Goal: Task Accomplishment & Management: Manage account settings

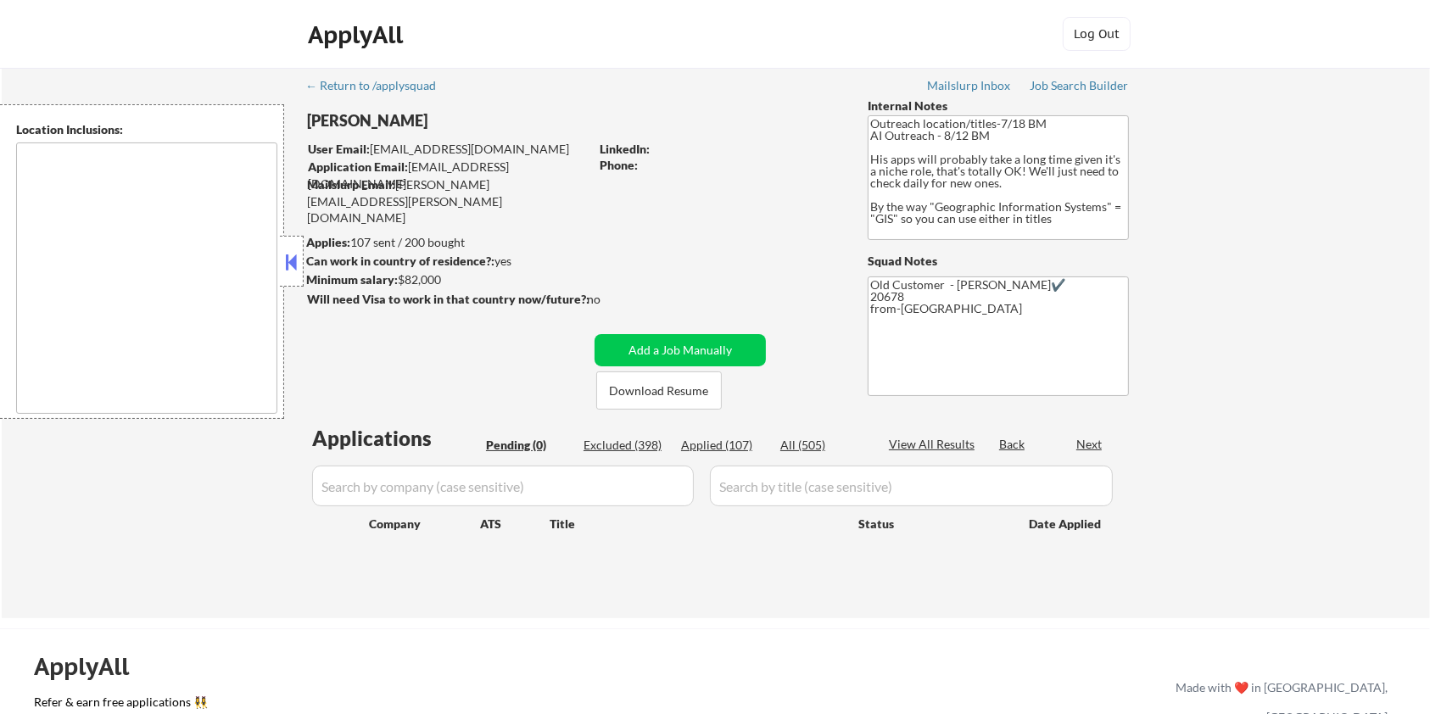
type textarea "Remote [GEOGRAPHIC_DATA] [US_STATE] [GEOGRAPHIC_DATA] [GEOGRAPHIC_DATA] [GEOGRA…"
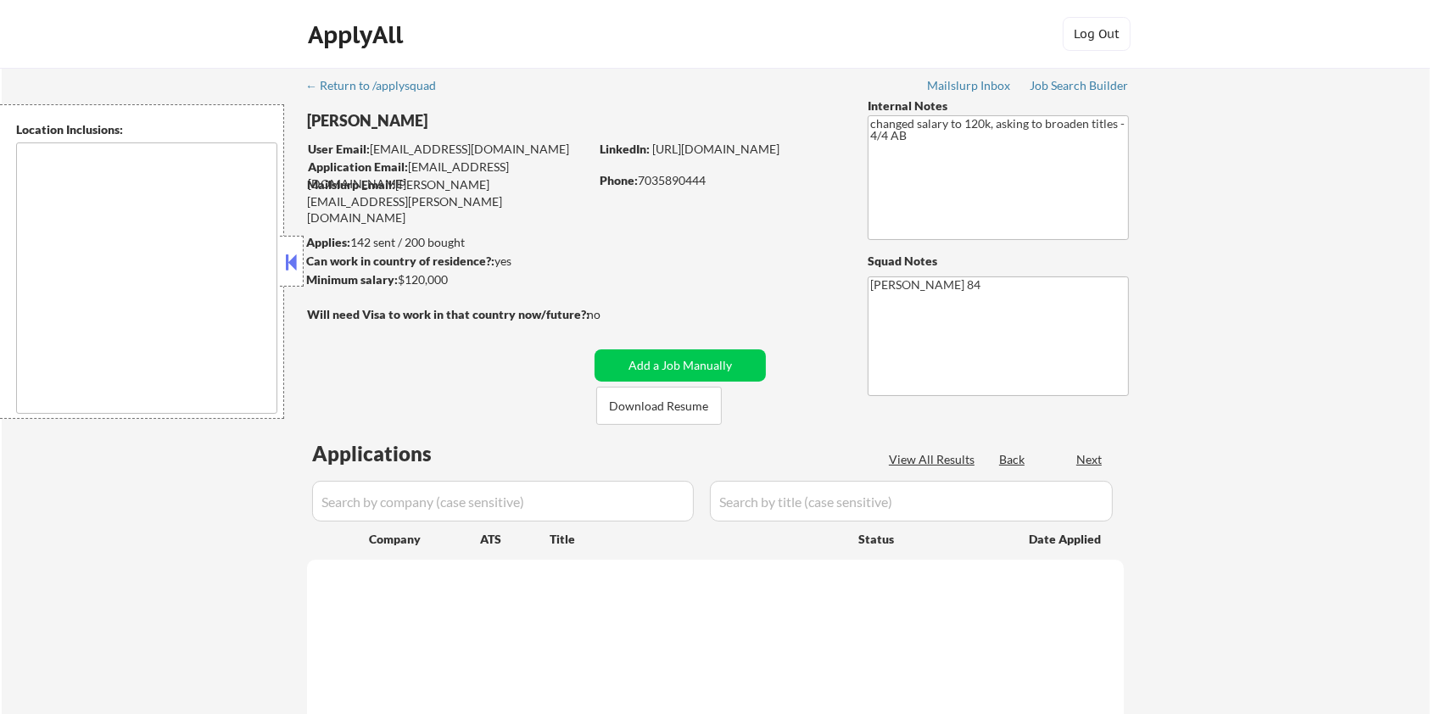
select select ""pending""
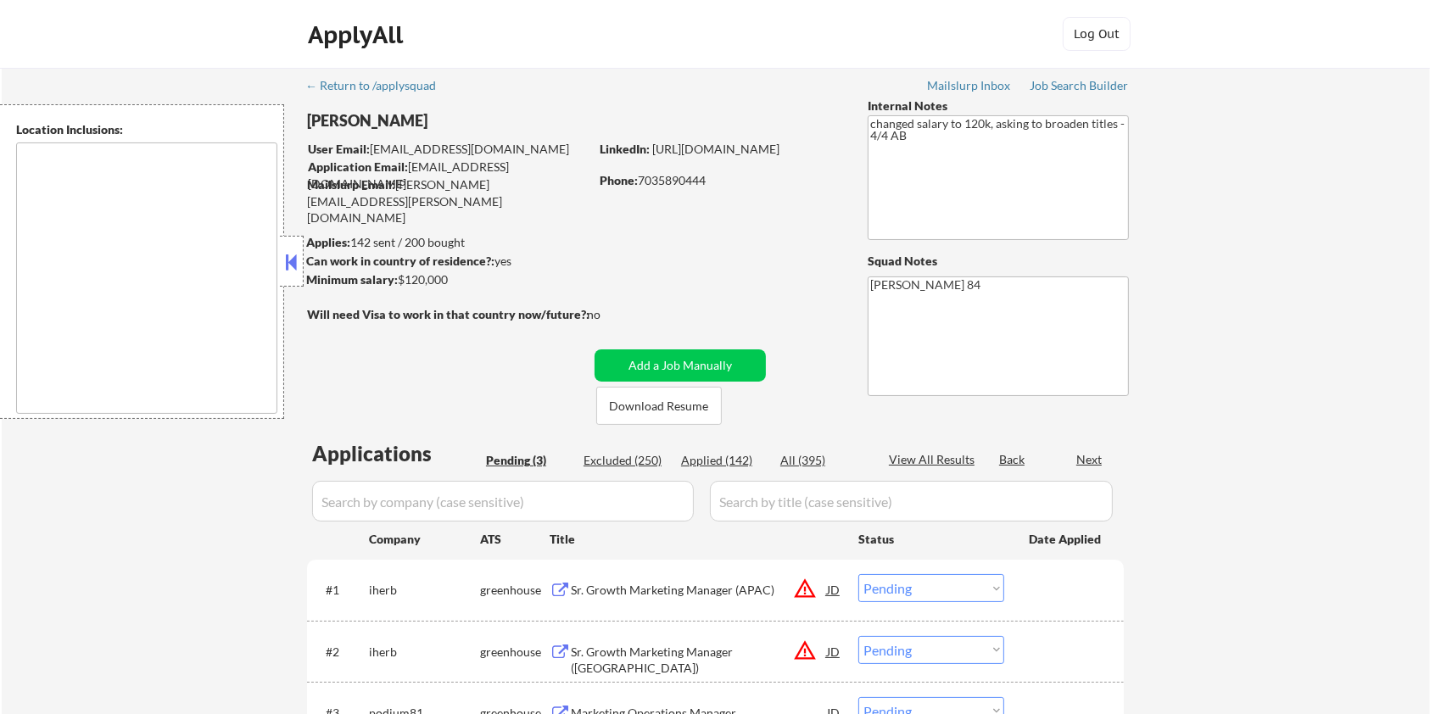
type textarea "Santa Monica, CA Culver City, CA Beverly Hills, CA West Hollywood, CA Inglewood…"
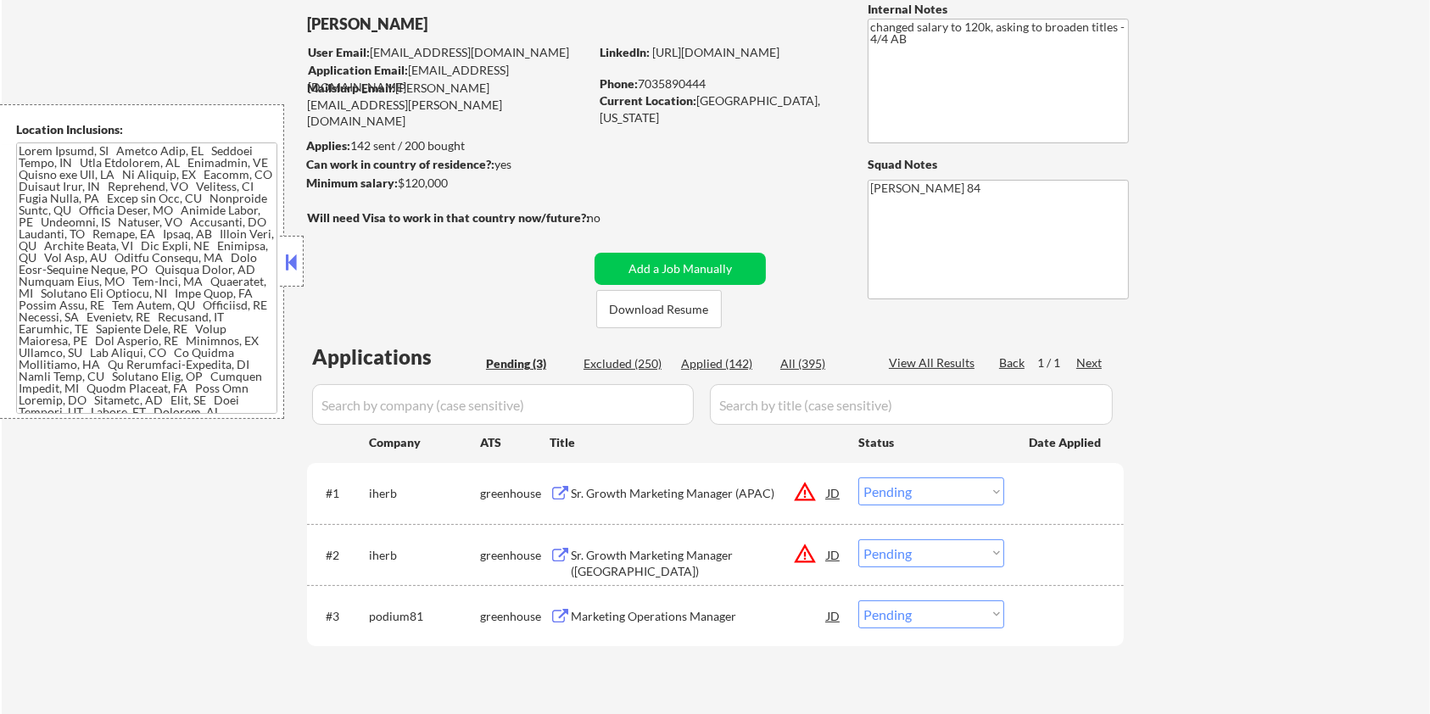
scroll to position [226, 0]
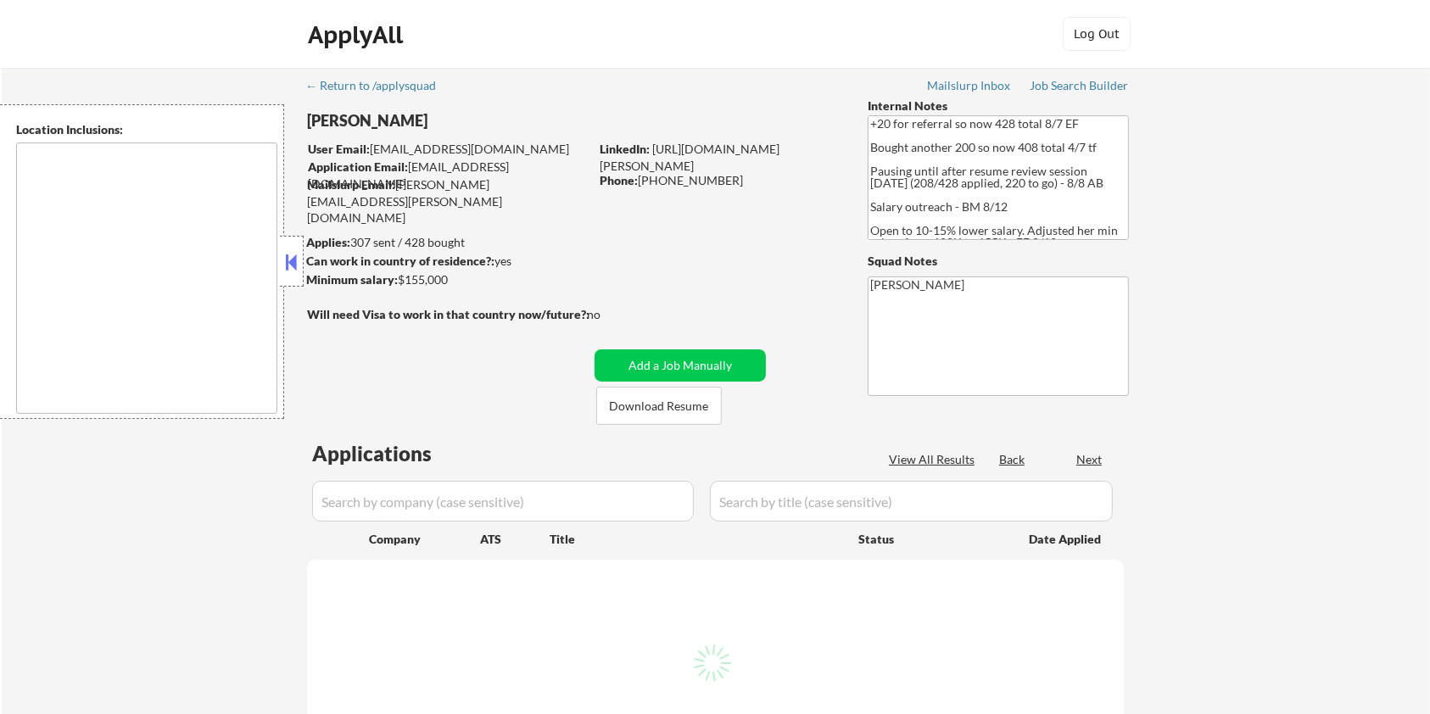
select select ""pending""
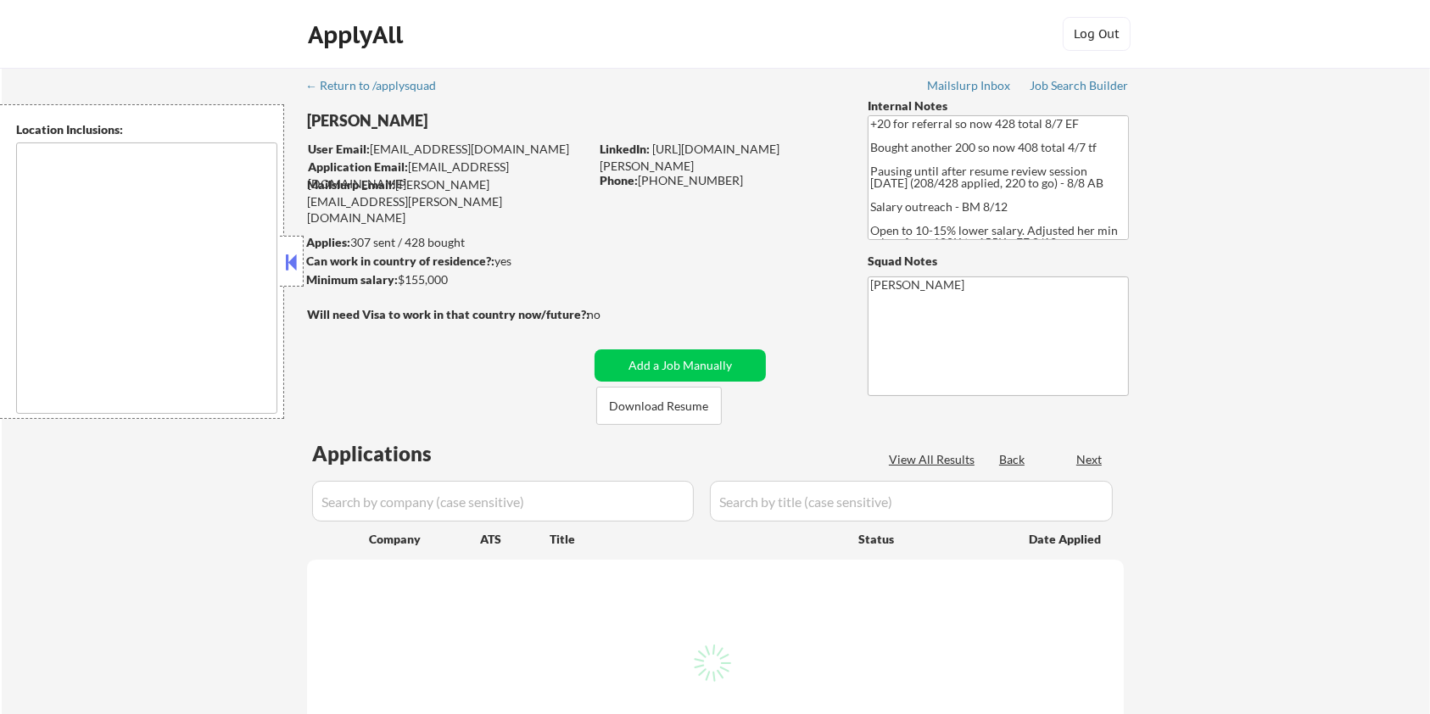
select select ""pending""
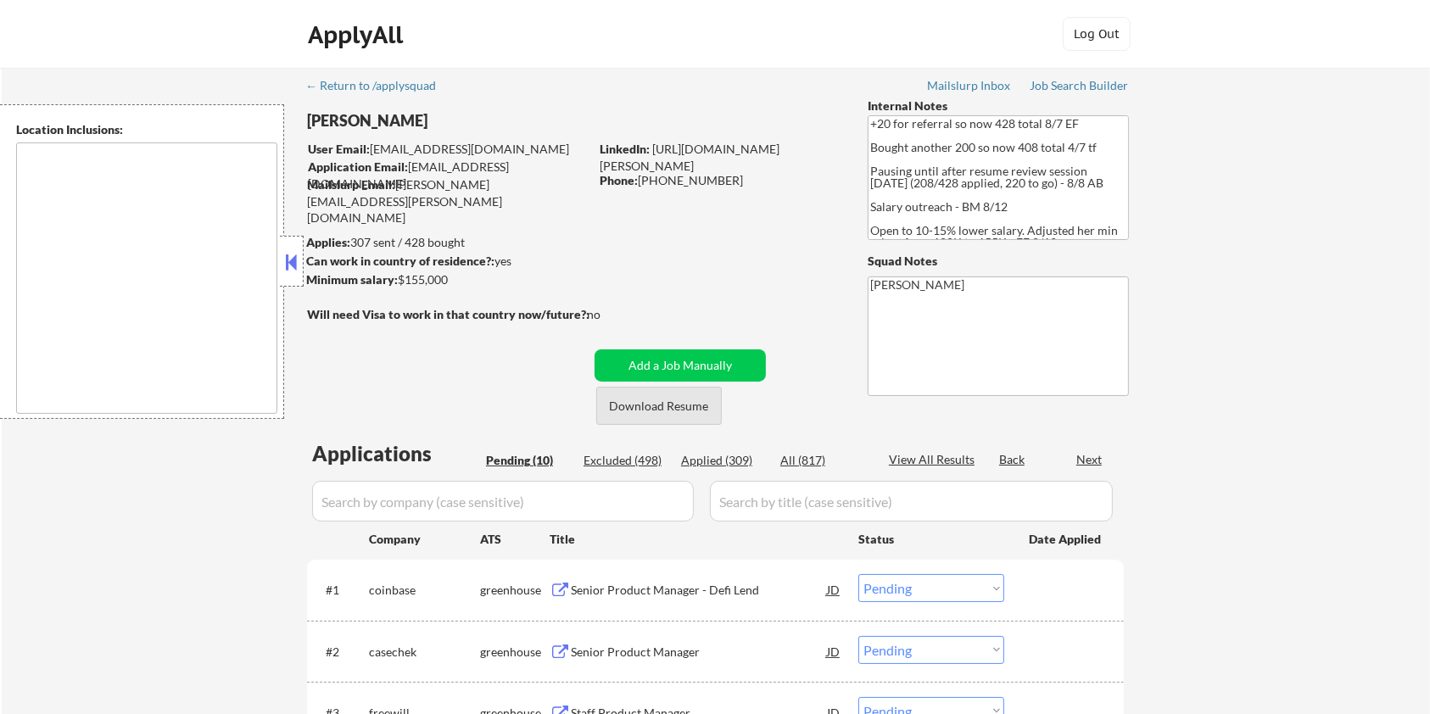
type textarea "remote"
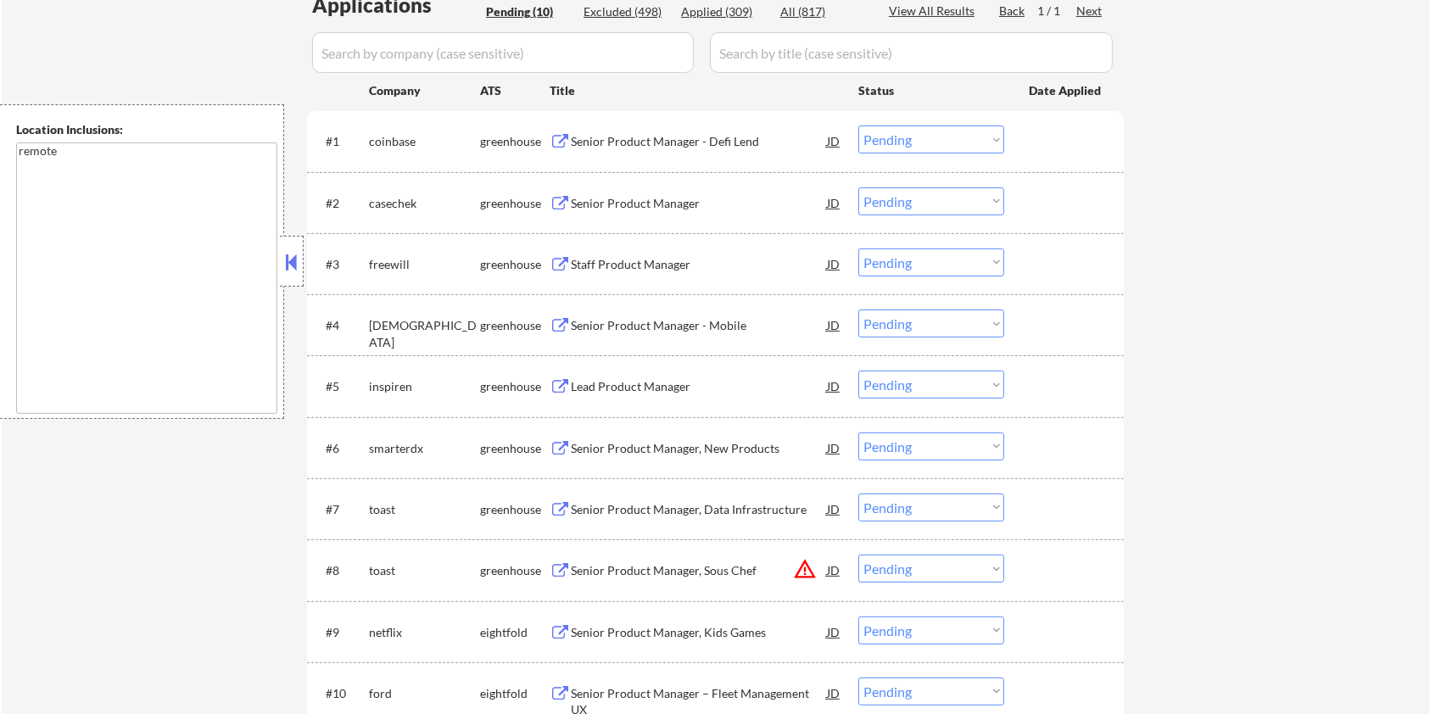
scroll to position [452, 0]
click at [624, 193] on div "Senior Product Manager" at bounding box center [699, 200] width 256 height 17
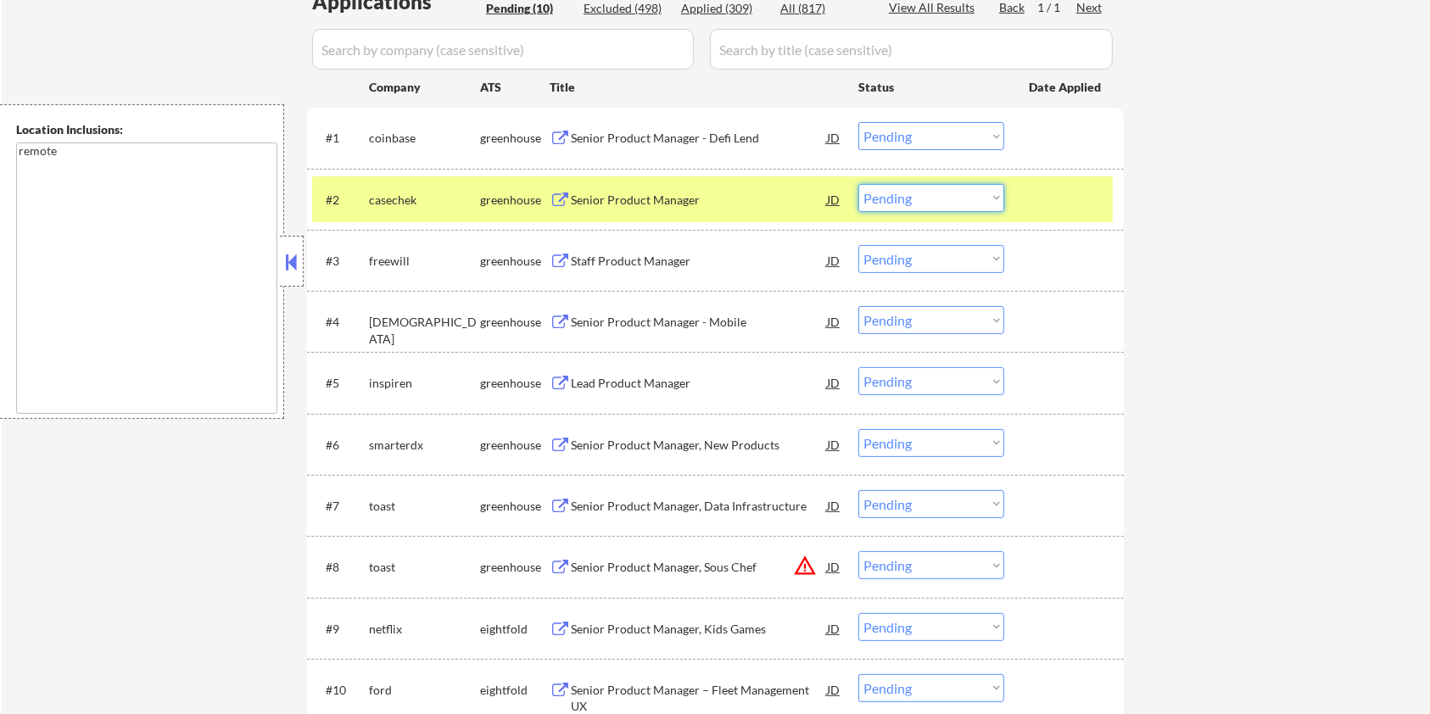
click at [932, 203] on select "Choose an option... Pending Applied Excluded (Questions) Excluded (Expired) Exc…" at bounding box center [931, 198] width 146 height 28
click at [858, 184] on select "Choose an option... Pending Applied Excluded (Questions) Excluded (Expired) Exc…" at bounding box center [931, 198] width 146 height 28
select select ""pending""
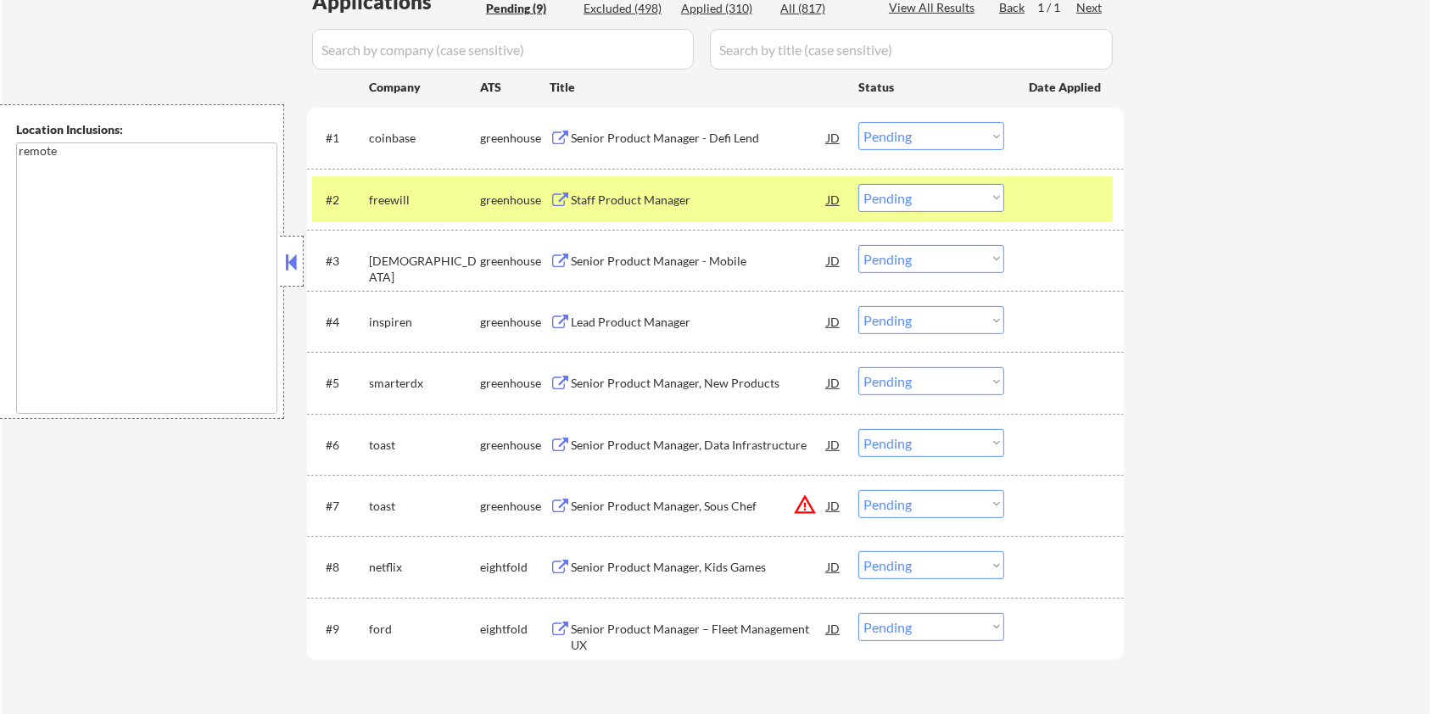
click at [548, 192] on div "greenhouse" at bounding box center [515, 200] width 70 height 17
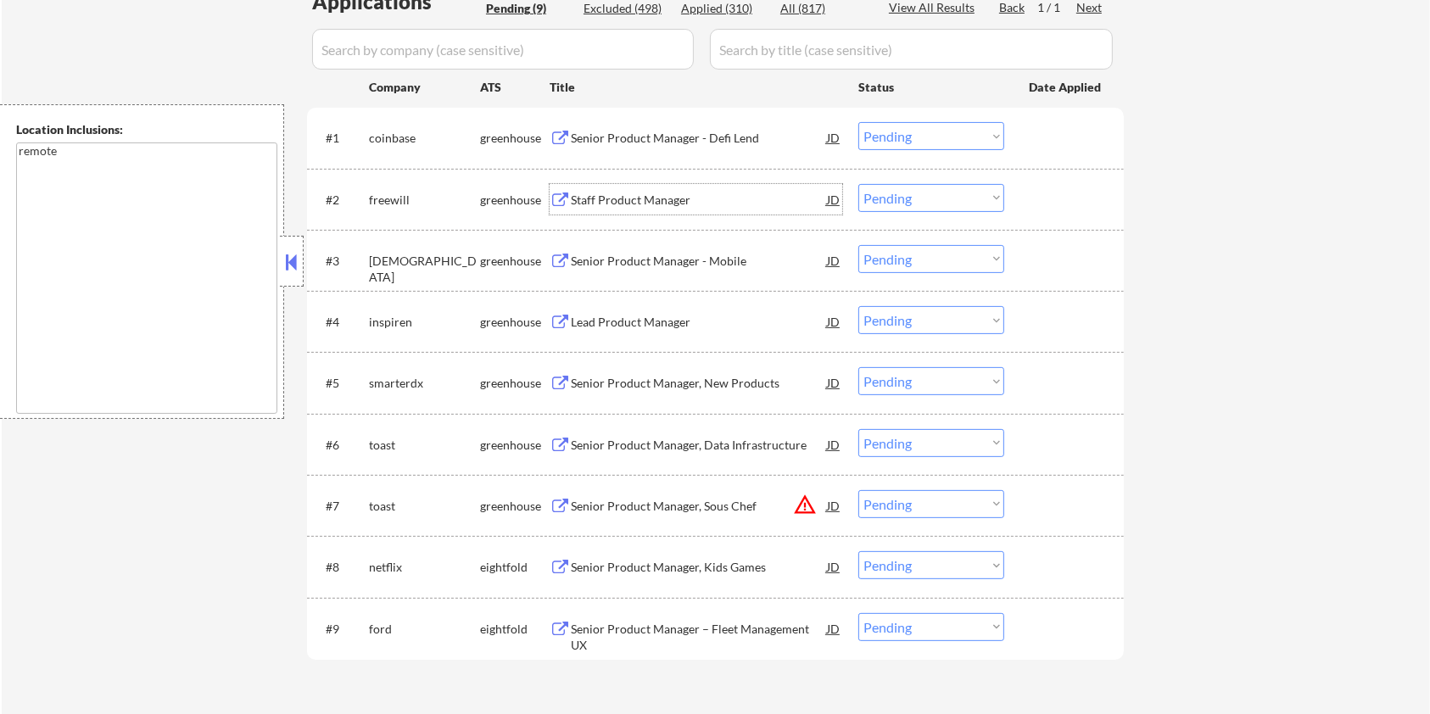
click at [628, 199] on div "Staff Product Manager" at bounding box center [699, 200] width 256 height 17
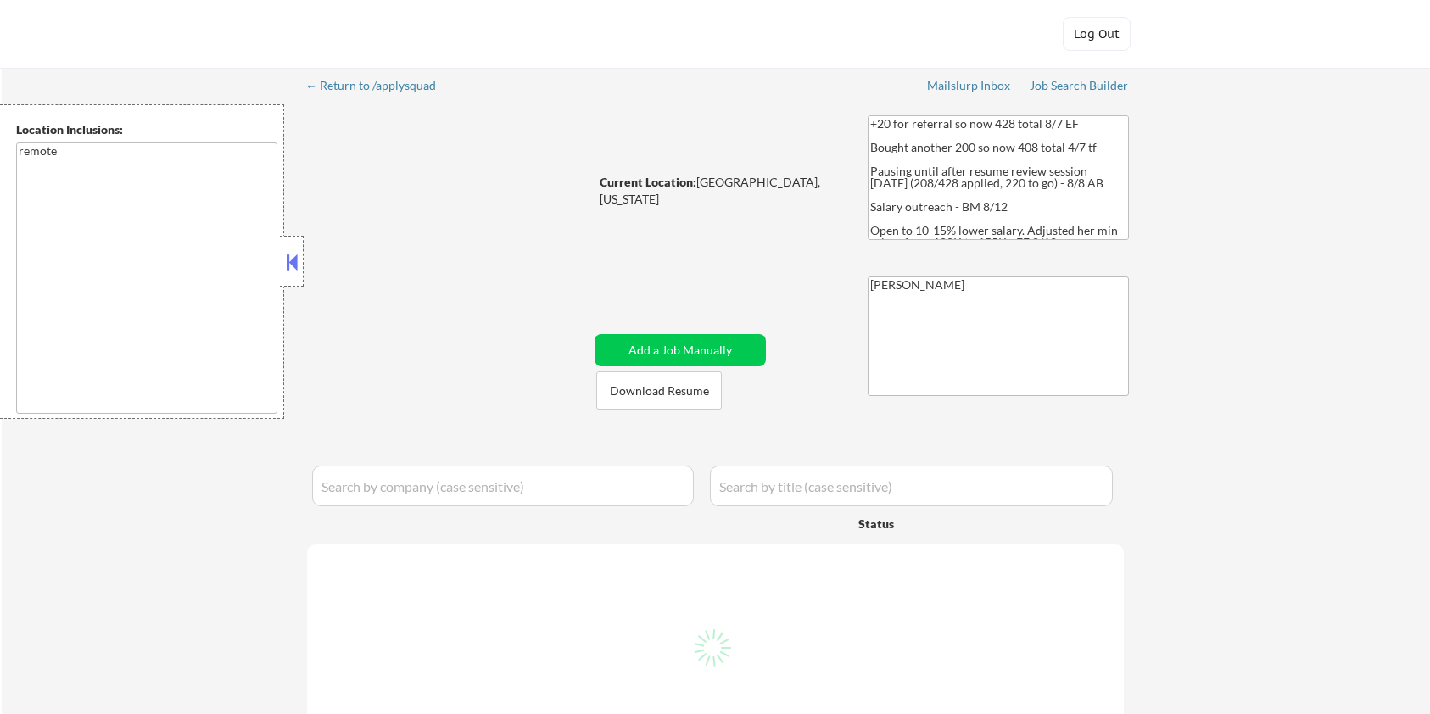
select select ""pending""
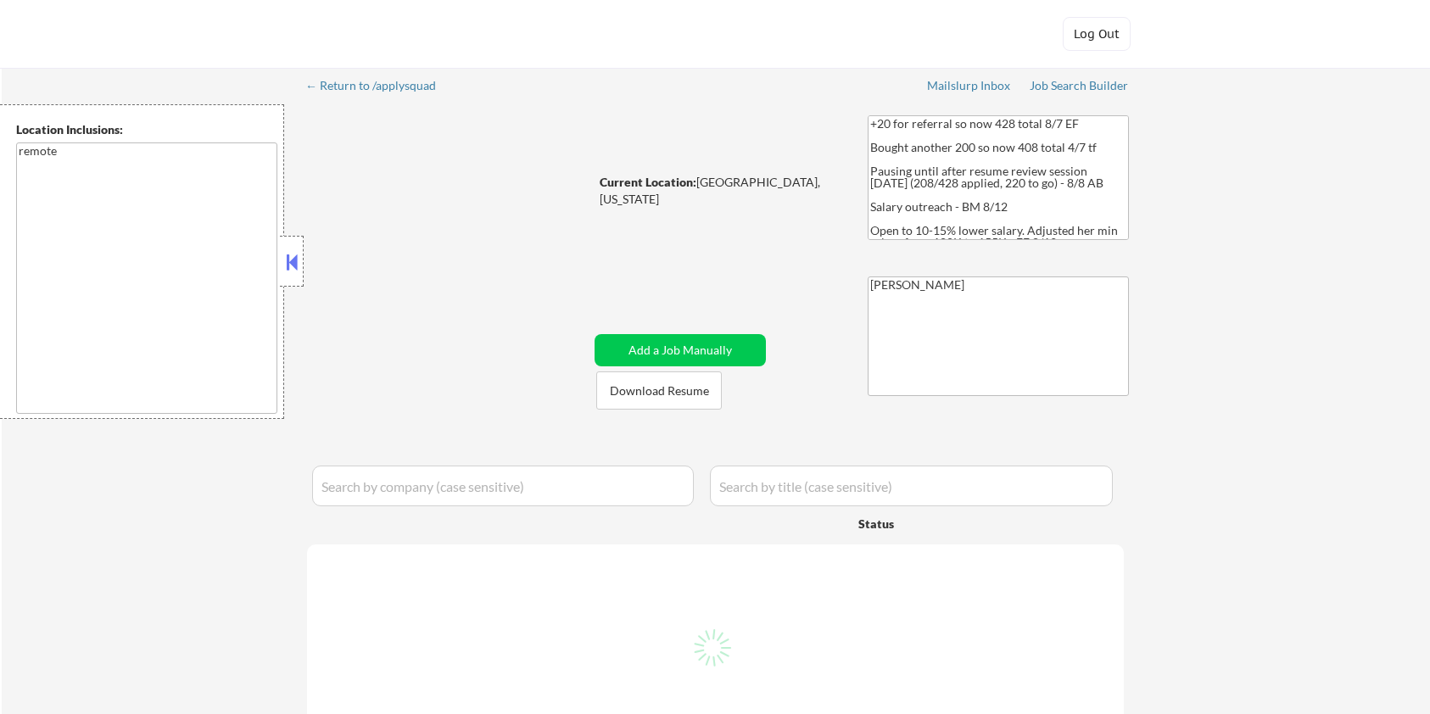
select select ""pending""
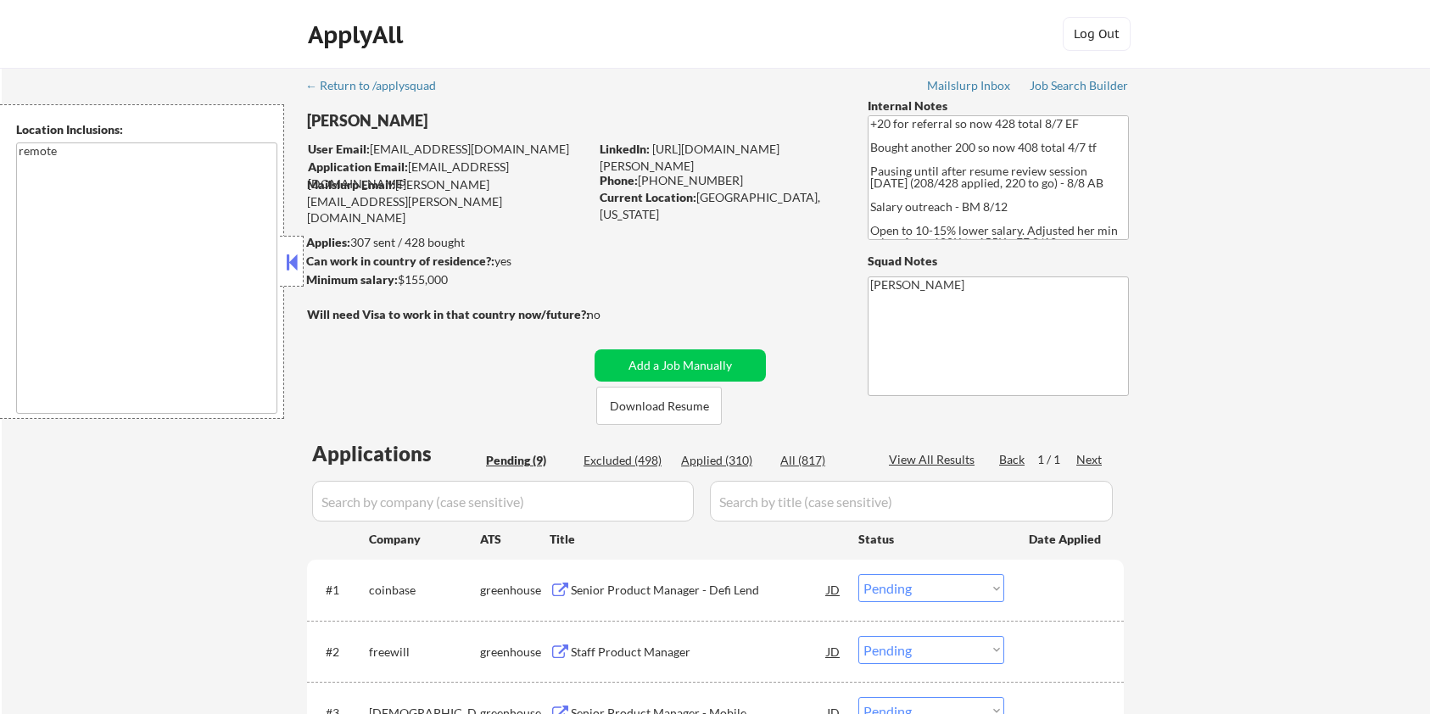
scroll to position [452, 0]
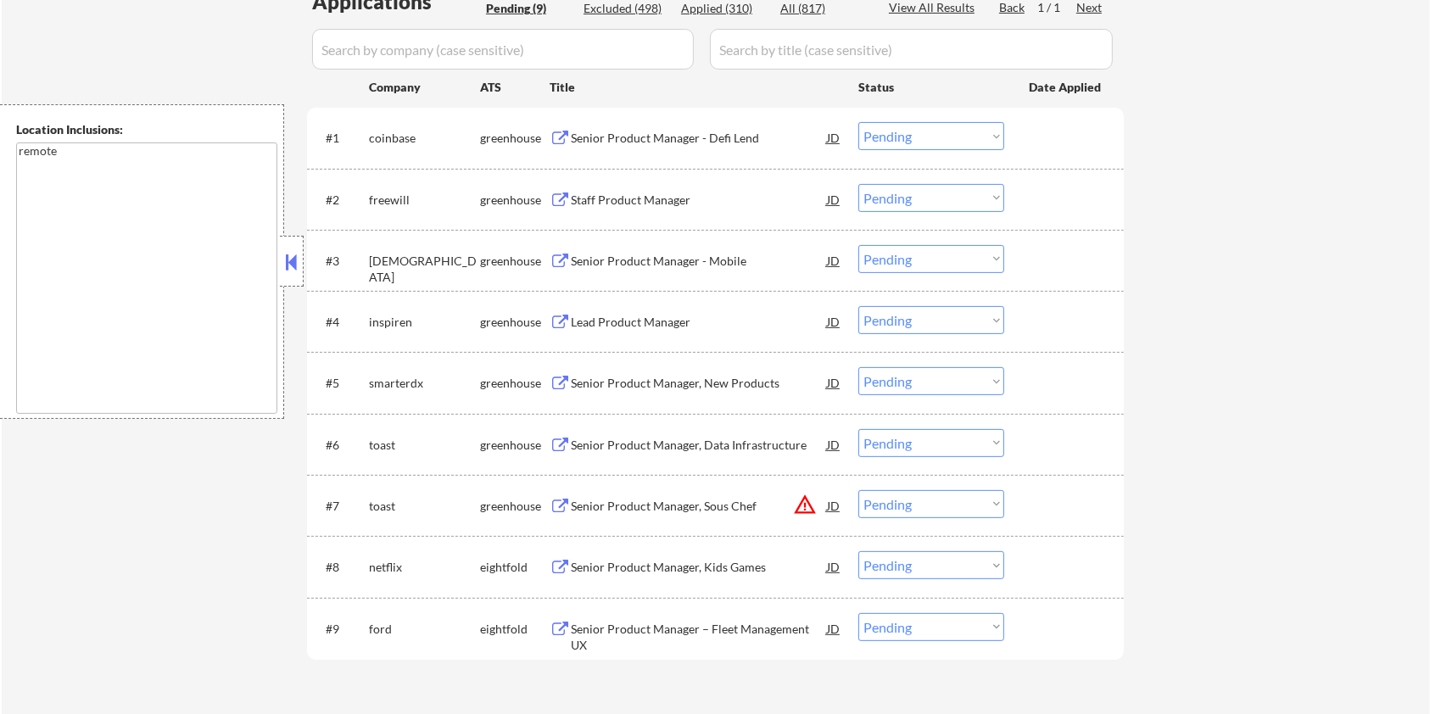
click at [948, 199] on select "Choose an option... Pending Applied Excluded (Questions) Excluded (Expired) Exc…" at bounding box center [931, 198] width 146 height 28
click at [858, 184] on select "Choose an option... Pending Applied Excluded (Questions) Excluded (Expired) Exc…" at bounding box center [931, 198] width 146 height 28
select select ""pending""
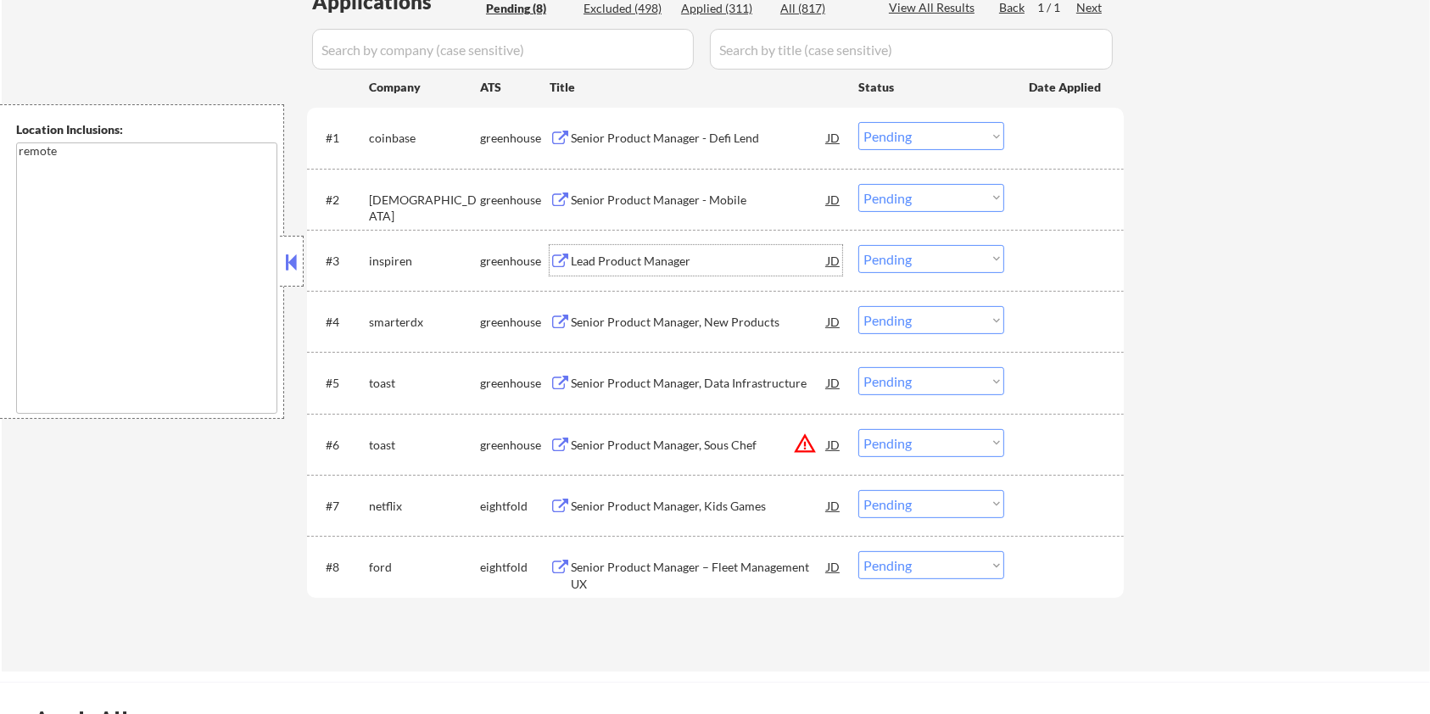
click at [641, 267] on div "Lead Product Manager" at bounding box center [699, 261] width 256 height 17
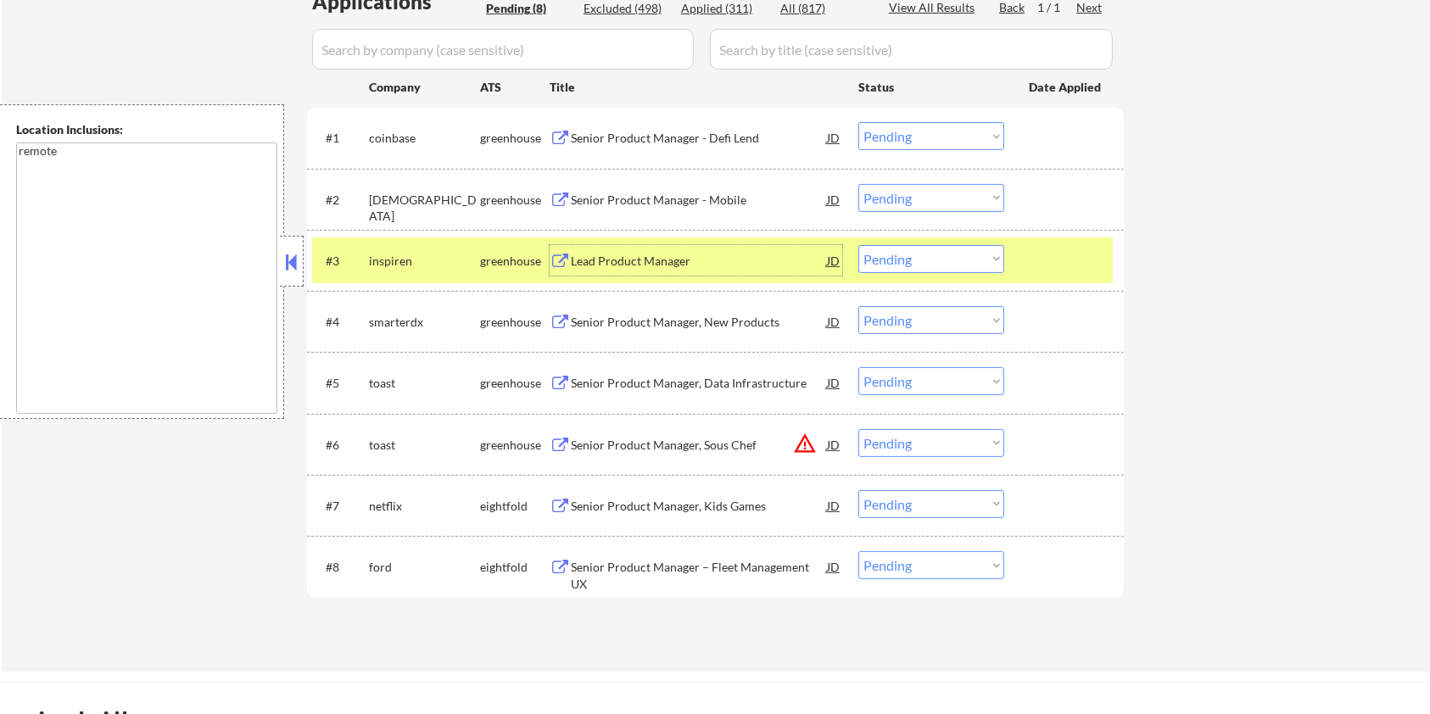
click at [921, 262] on select "Choose an option... Pending Applied Excluded (Questions) Excluded (Expired) Exc…" at bounding box center [931, 259] width 146 height 28
click at [858, 245] on select "Choose an option... Pending Applied Excluded (Questions) Excluded (Expired) Exc…" at bounding box center [931, 259] width 146 height 28
select select ""pending""
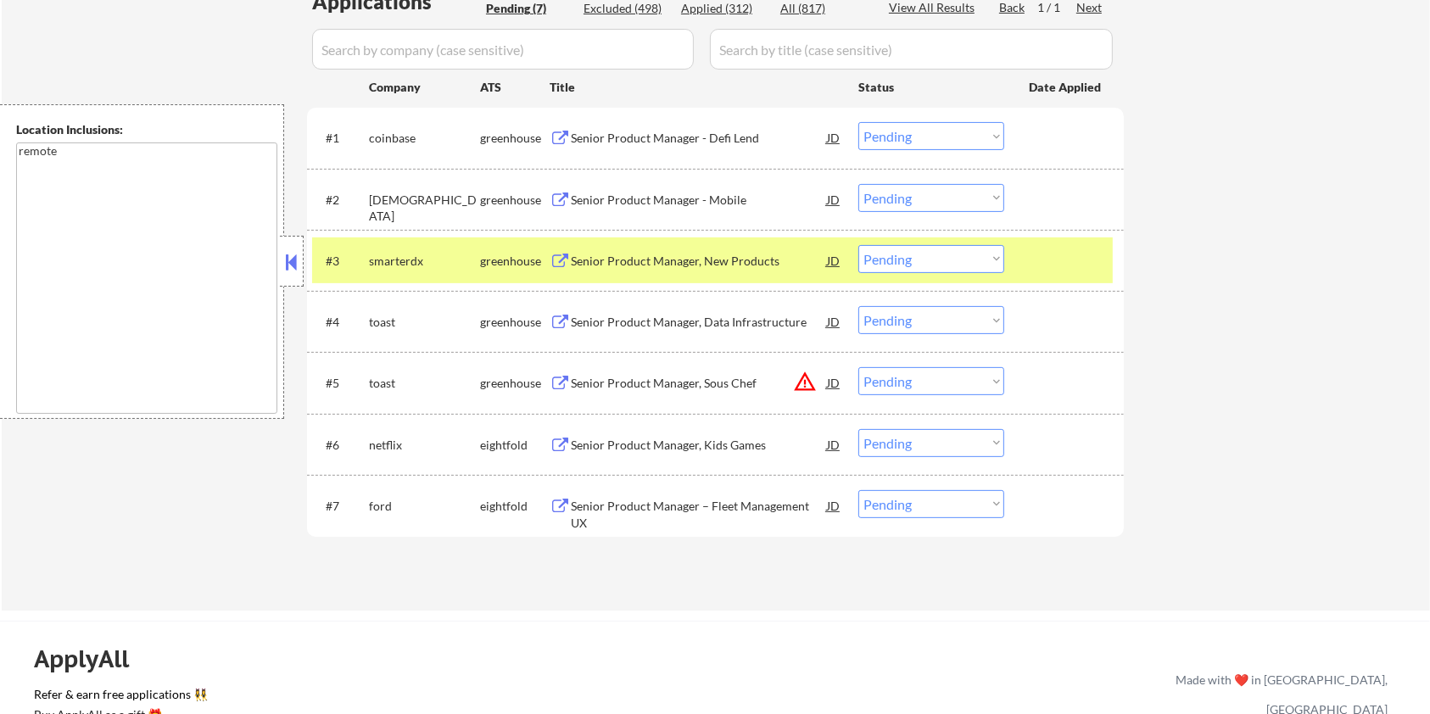
click at [622, 446] on div "Senior Product Manager, Kids Games" at bounding box center [699, 445] width 256 height 17
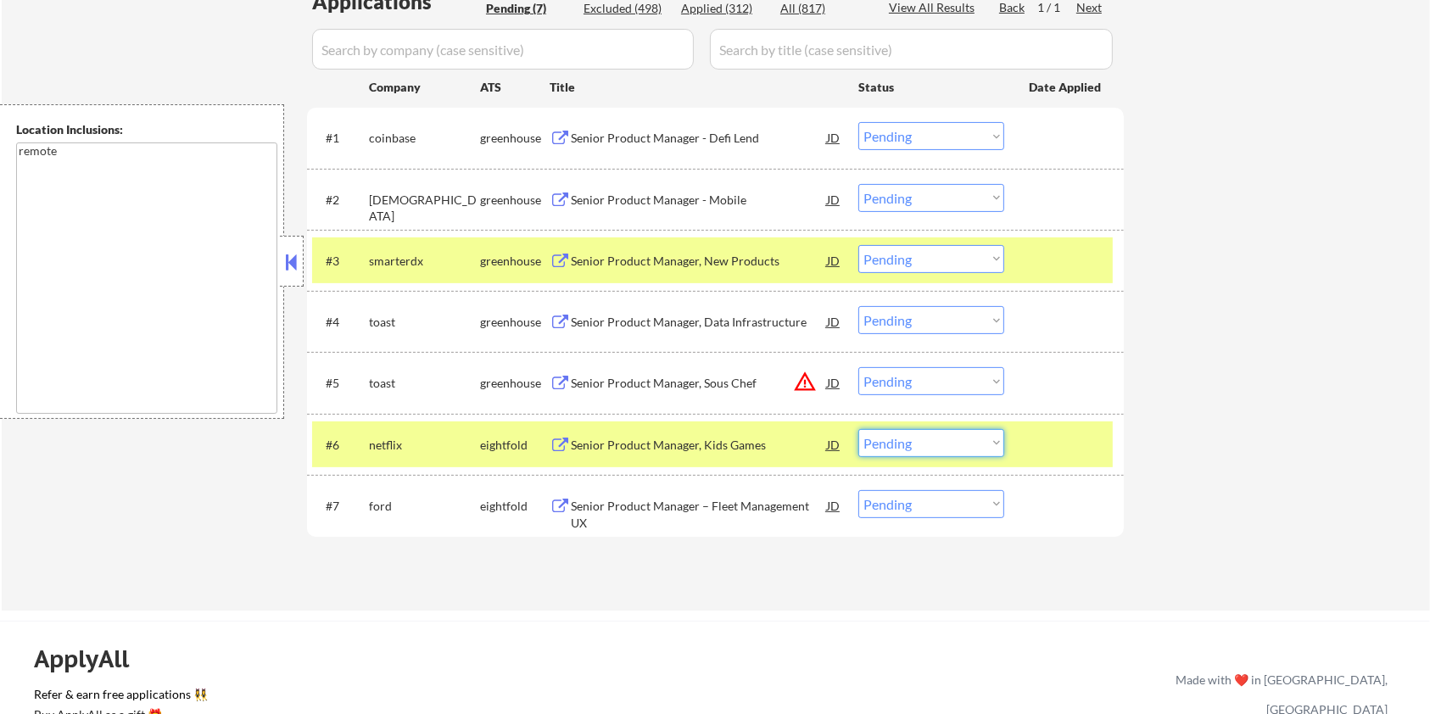
click at [959, 445] on select "Choose an option... Pending Applied Excluded (Questions) Excluded (Expired) Exc…" at bounding box center [931, 443] width 146 height 28
click at [858, 429] on select "Choose an option... Pending Applied Excluded (Questions) Excluded (Expired) Exc…" at bounding box center [931, 443] width 146 height 28
select select ""pending""
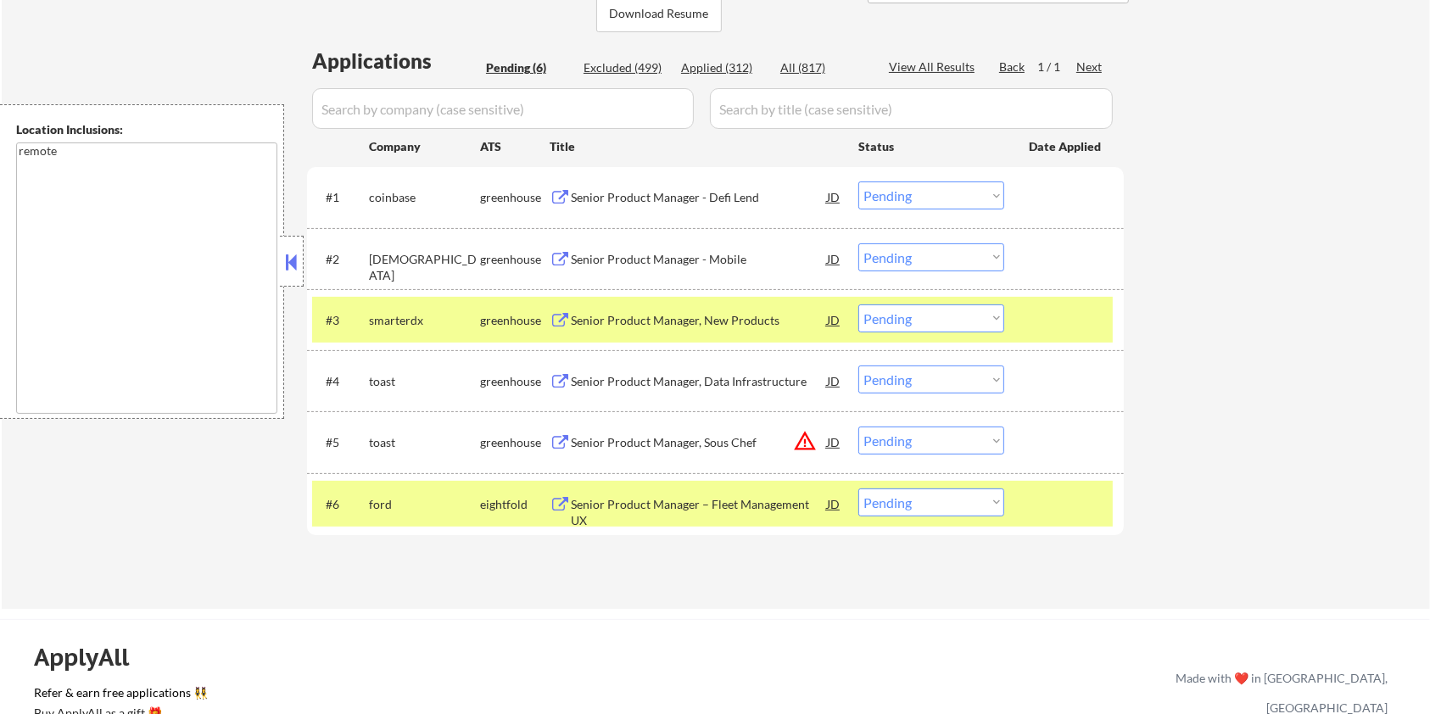
scroll to position [339, 0]
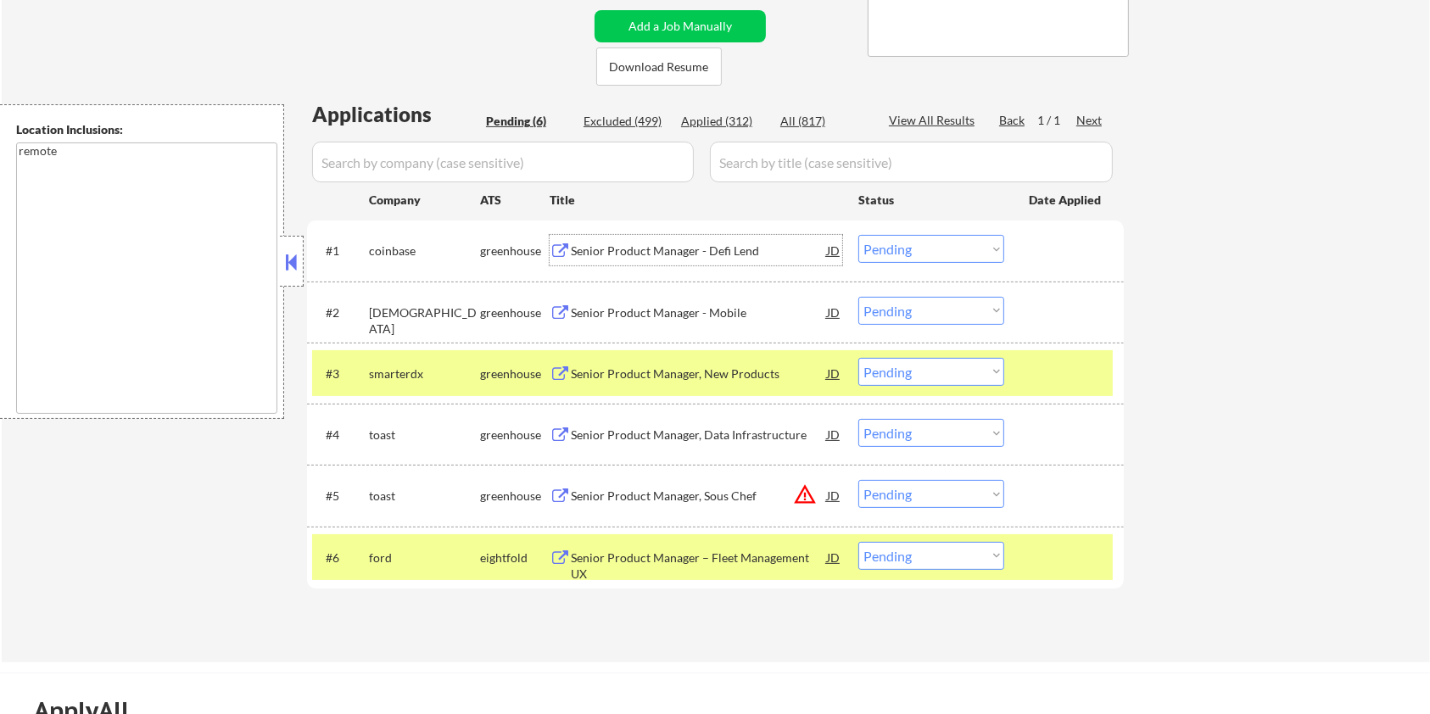
click at [642, 246] on div "Senior Product Manager - Defi Lend" at bounding box center [699, 251] width 256 height 17
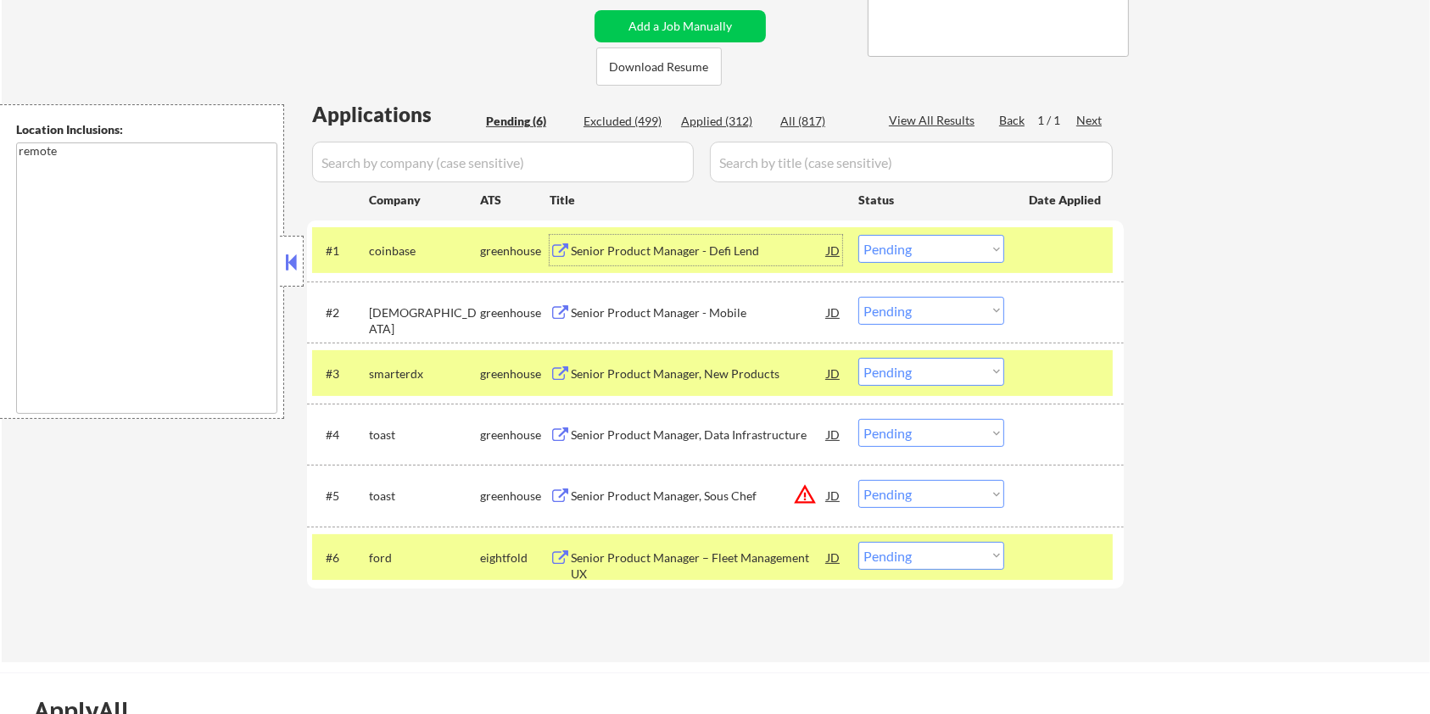
click at [950, 241] on select "Choose an option... Pending Applied Excluded (Questions) Excluded (Expired) Exc…" at bounding box center [931, 249] width 146 height 28
click at [858, 235] on select "Choose an option... Pending Applied Excluded (Questions) Excluded (Expired) Exc…" at bounding box center [931, 249] width 146 height 28
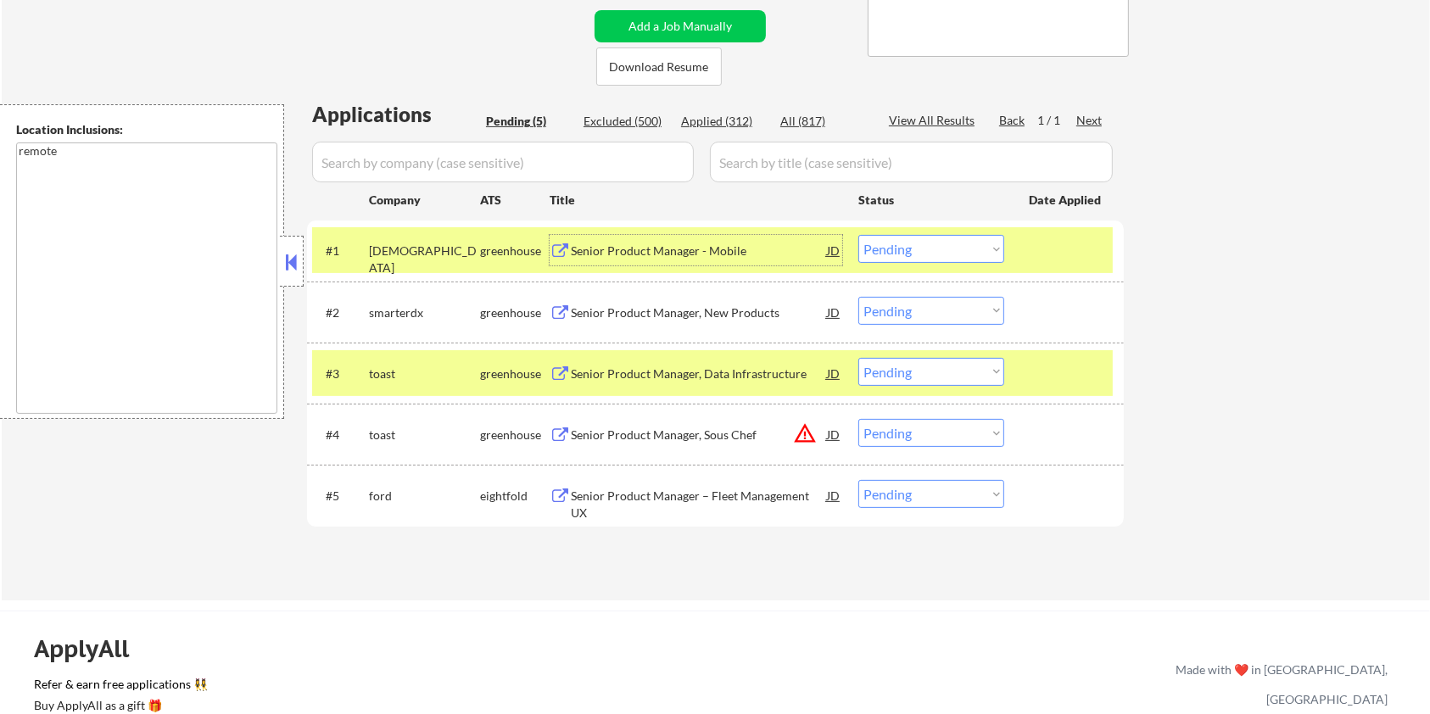
click at [650, 247] on div "Senior Product Manager - Mobile" at bounding box center [699, 251] width 256 height 17
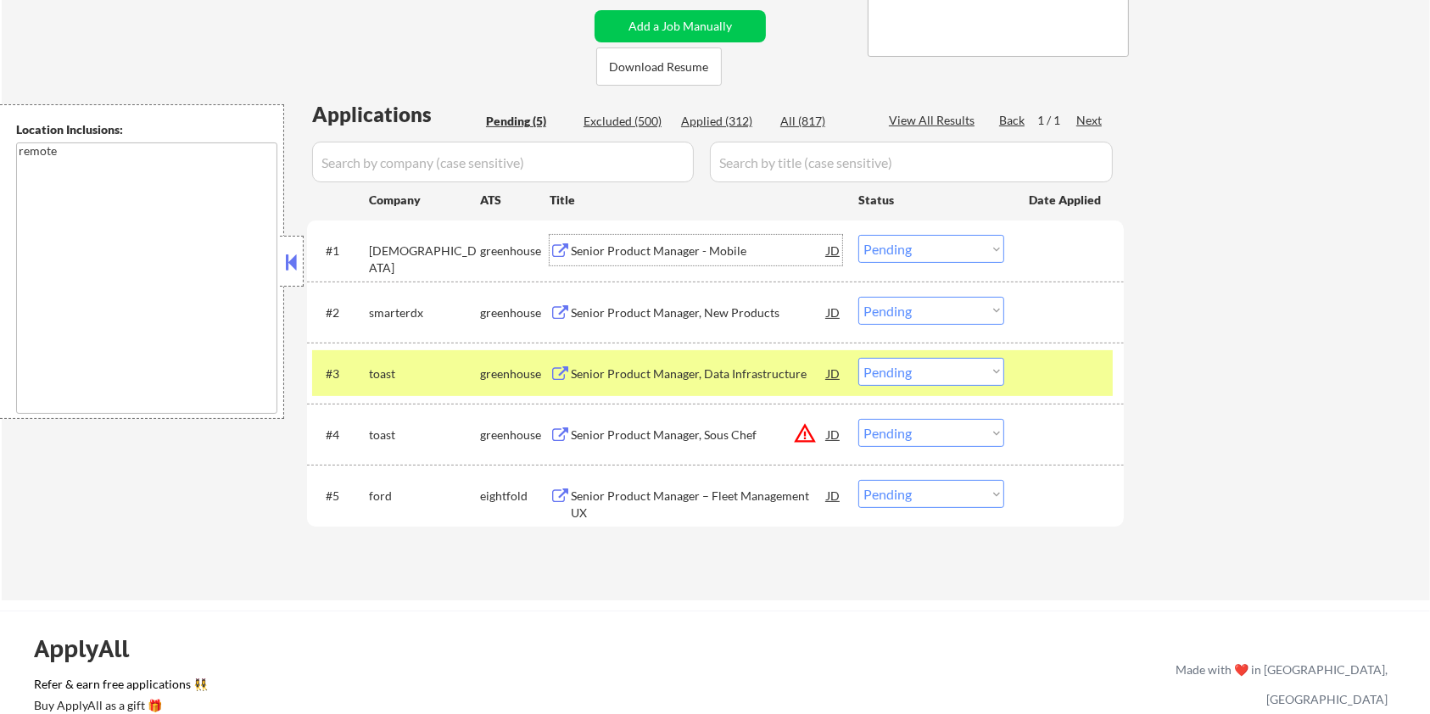
click at [960, 250] on select "Choose an option... Pending Applied Excluded (Questions) Excluded (Expired) Exc…" at bounding box center [931, 249] width 146 height 28
click at [858, 235] on select "Choose an option... Pending Applied Excluded (Questions) Excluded (Expired) Exc…" at bounding box center [931, 249] width 146 height 28
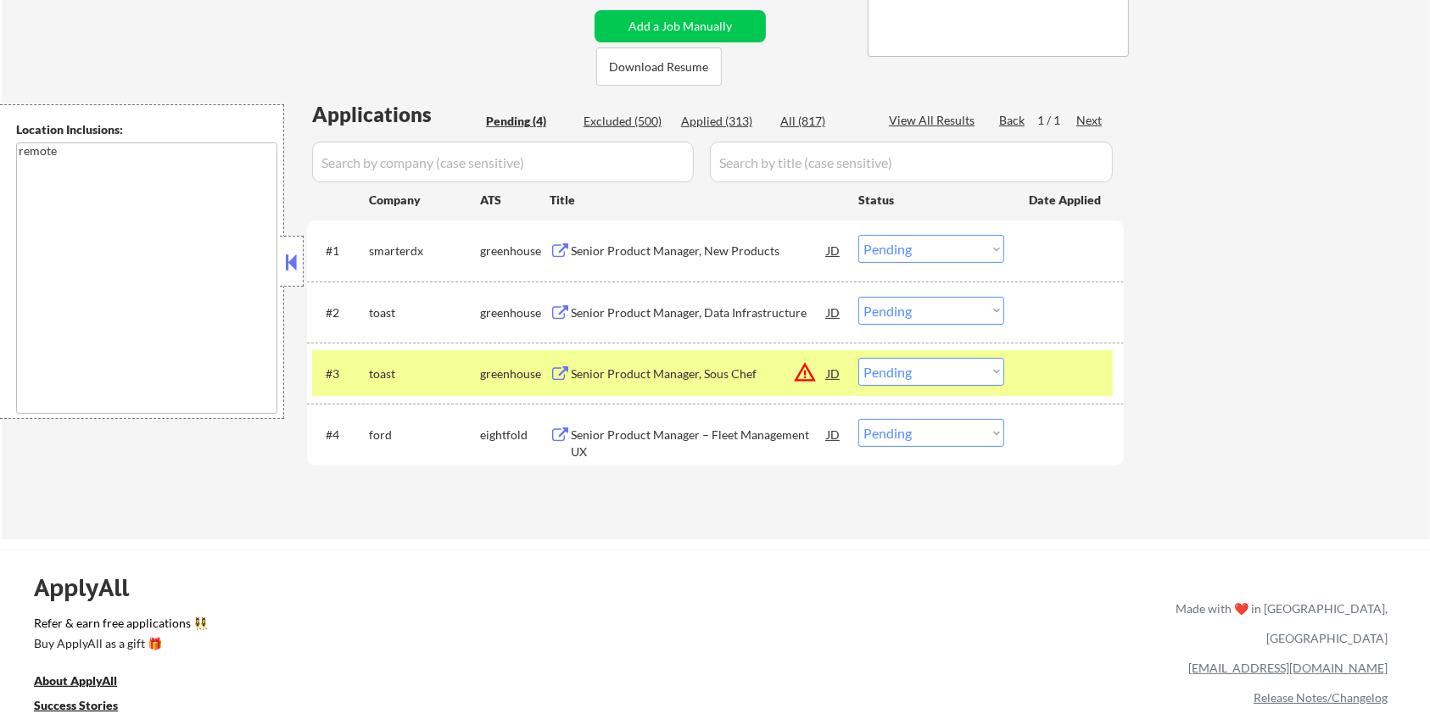
click at [610, 253] on div "Senior Product Manager, New Products" at bounding box center [699, 251] width 256 height 17
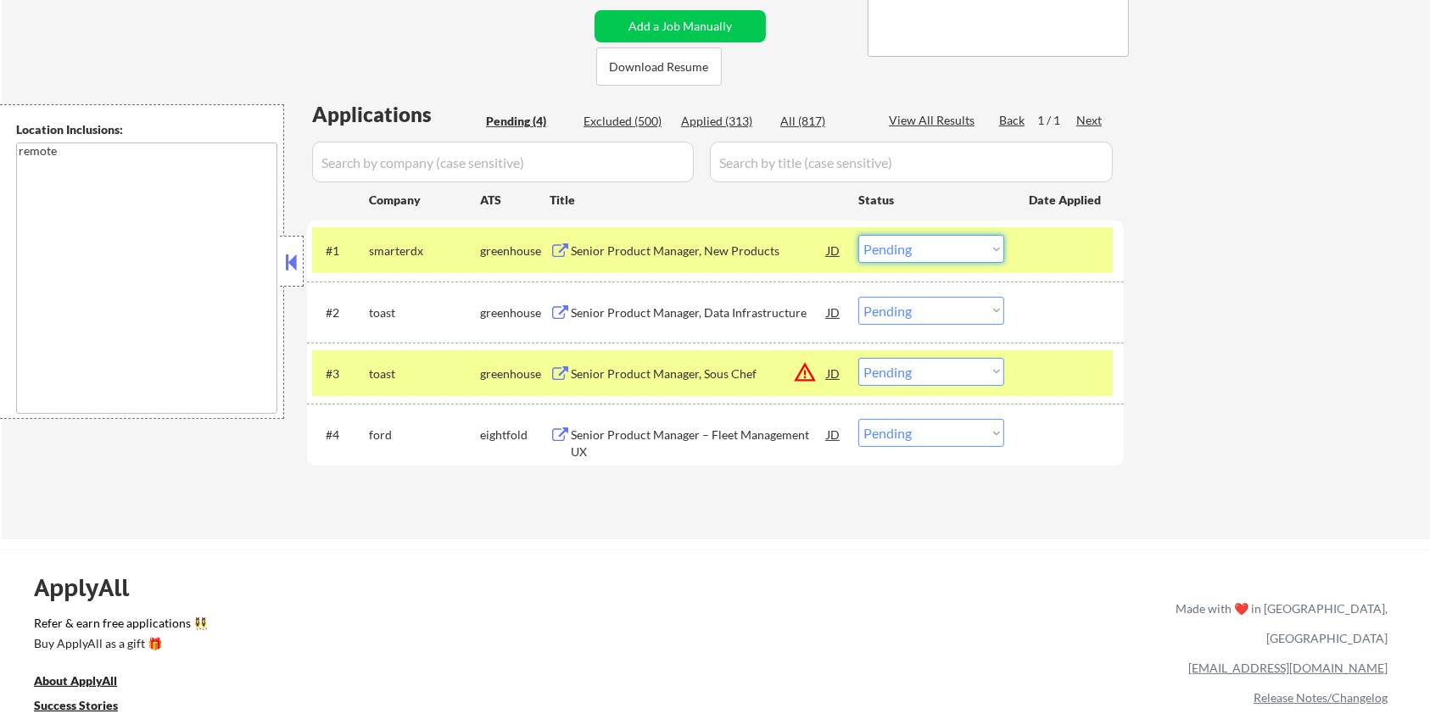
click at [955, 259] on select "Choose an option... Pending Applied Excluded (Questions) Excluded (Expired) Exc…" at bounding box center [931, 249] width 146 height 28
click at [858, 235] on select "Choose an option... Pending Applied Excluded (Questions) Excluded (Expired) Exc…" at bounding box center [931, 249] width 146 height 28
select select ""pending""
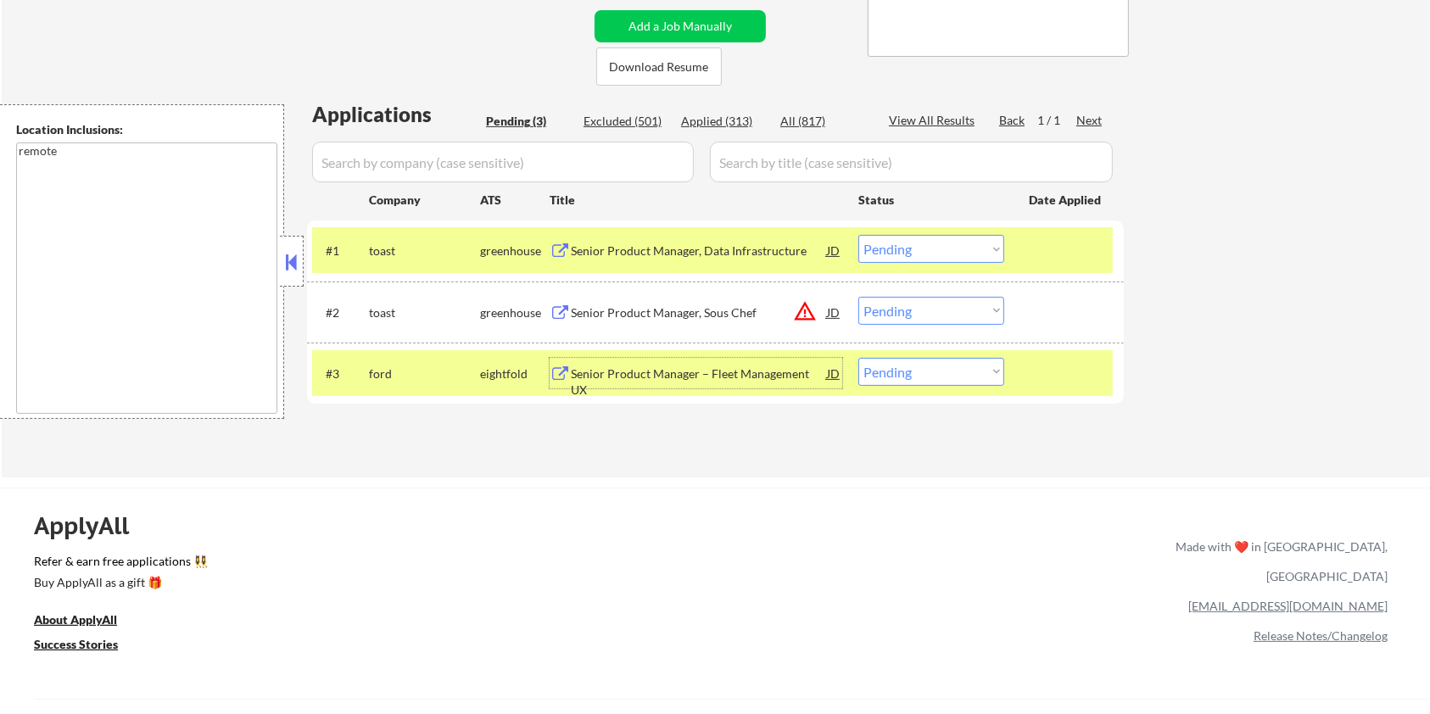
click at [729, 377] on div "Senior Product Manager – Fleet Management UX" at bounding box center [699, 382] width 256 height 33
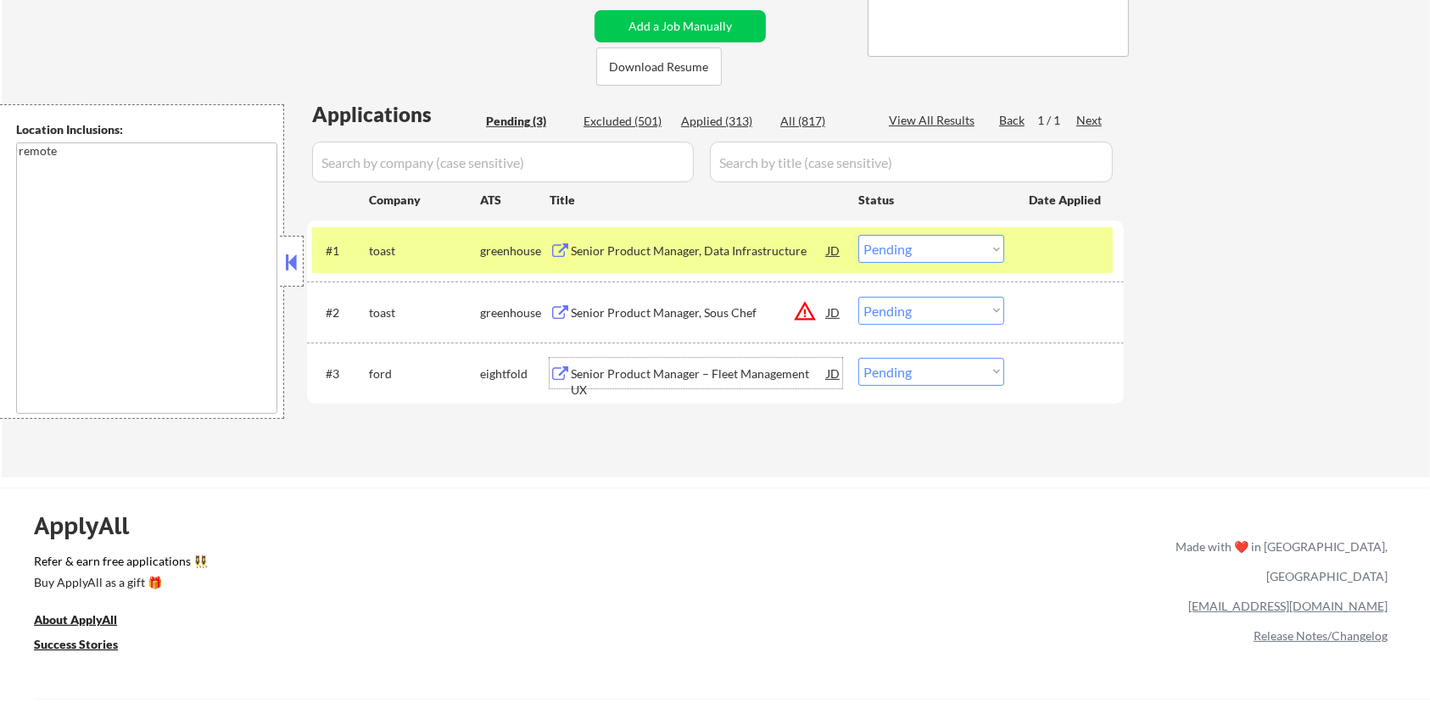
click at [948, 377] on select "Choose an option... Pending Applied Excluded (Questions) Excluded (Expired) Exc…" at bounding box center [931, 372] width 146 height 28
select select ""excluded__expired_""
click at [858, 358] on select "Choose an option... Pending Applied Excluded (Questions) Excluded (Expired) Exc…" at bounding box center [931, 372] width 146 height 28
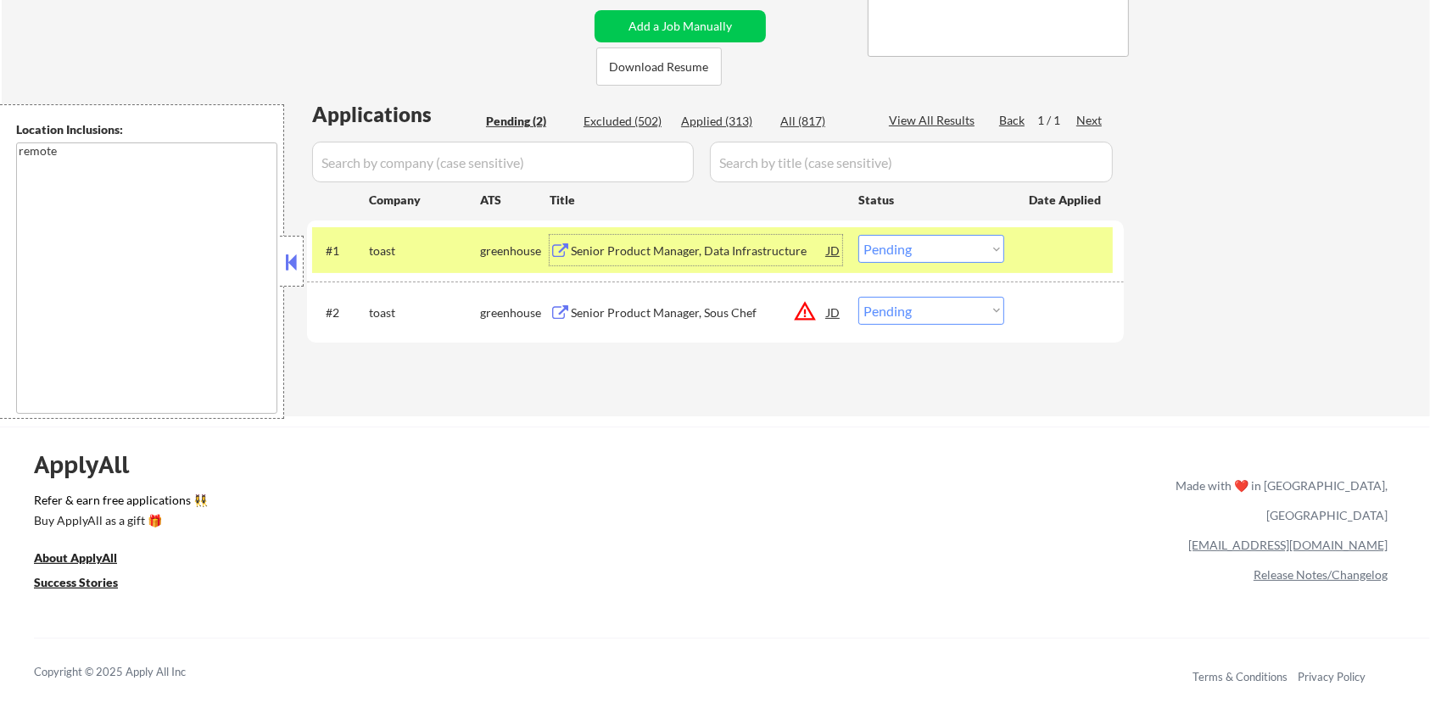
click at [632, 243] on div "Senior Product Manager, Data Infrastructure" at bounding box center [699, 251] width 256 height 17
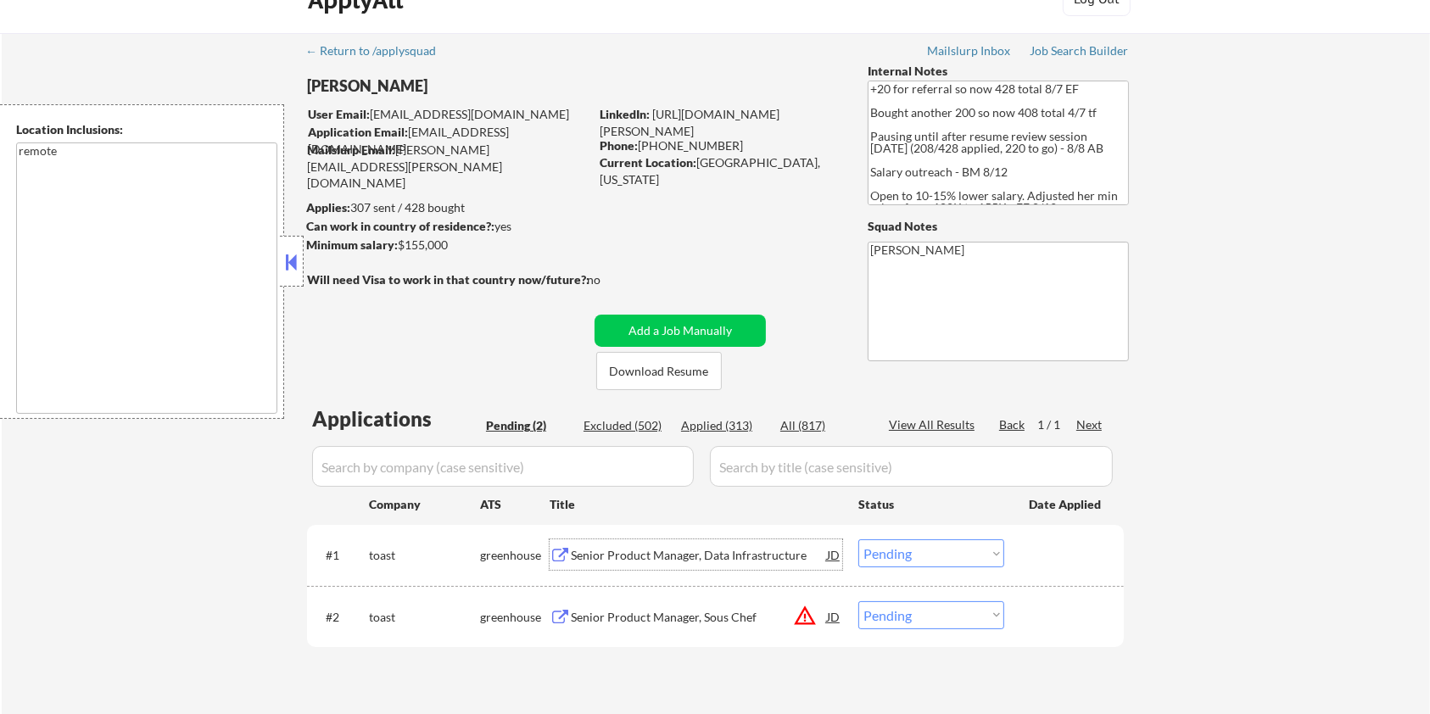
scroll to position [0, 0]
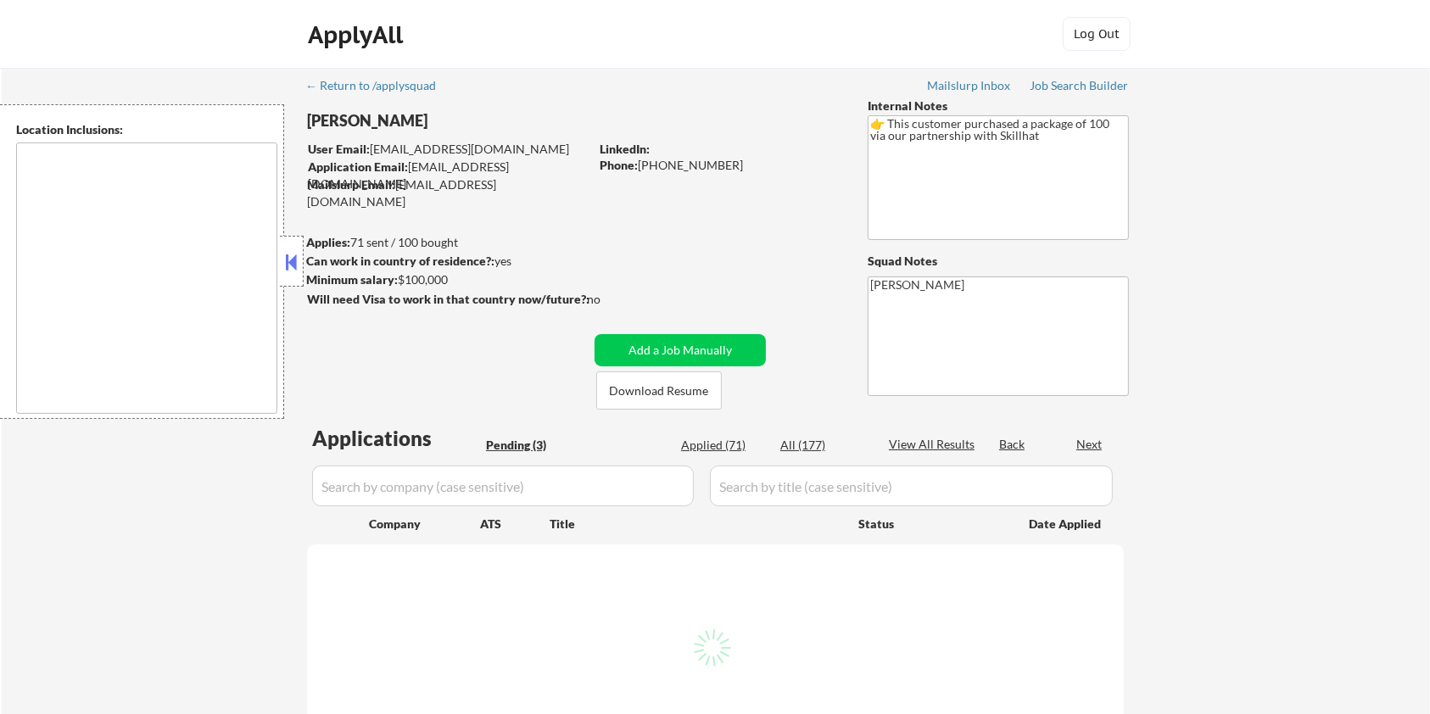
type textarea "Toronto, ON Mississauga, ON Brampton, ON Markham, ON Vaughan, ON Richmond Hill,…"
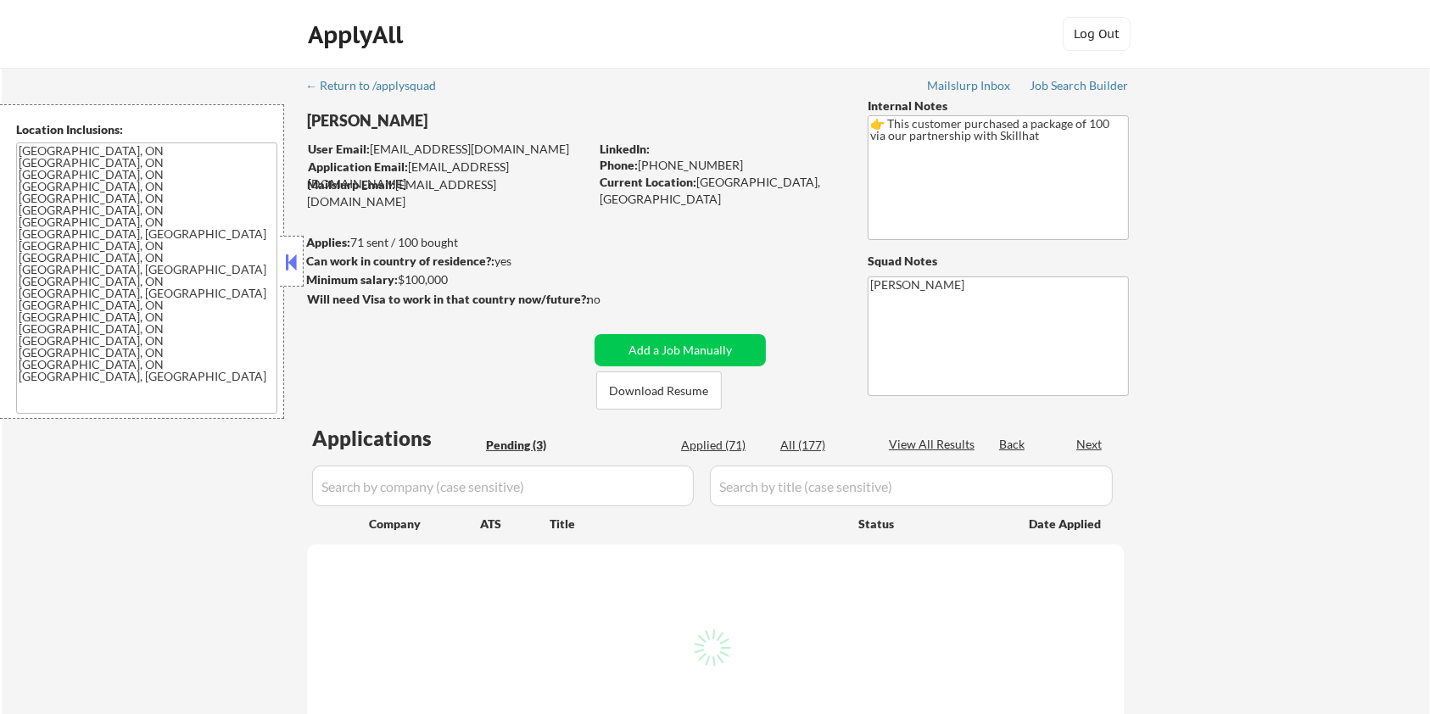
select select ""pending""
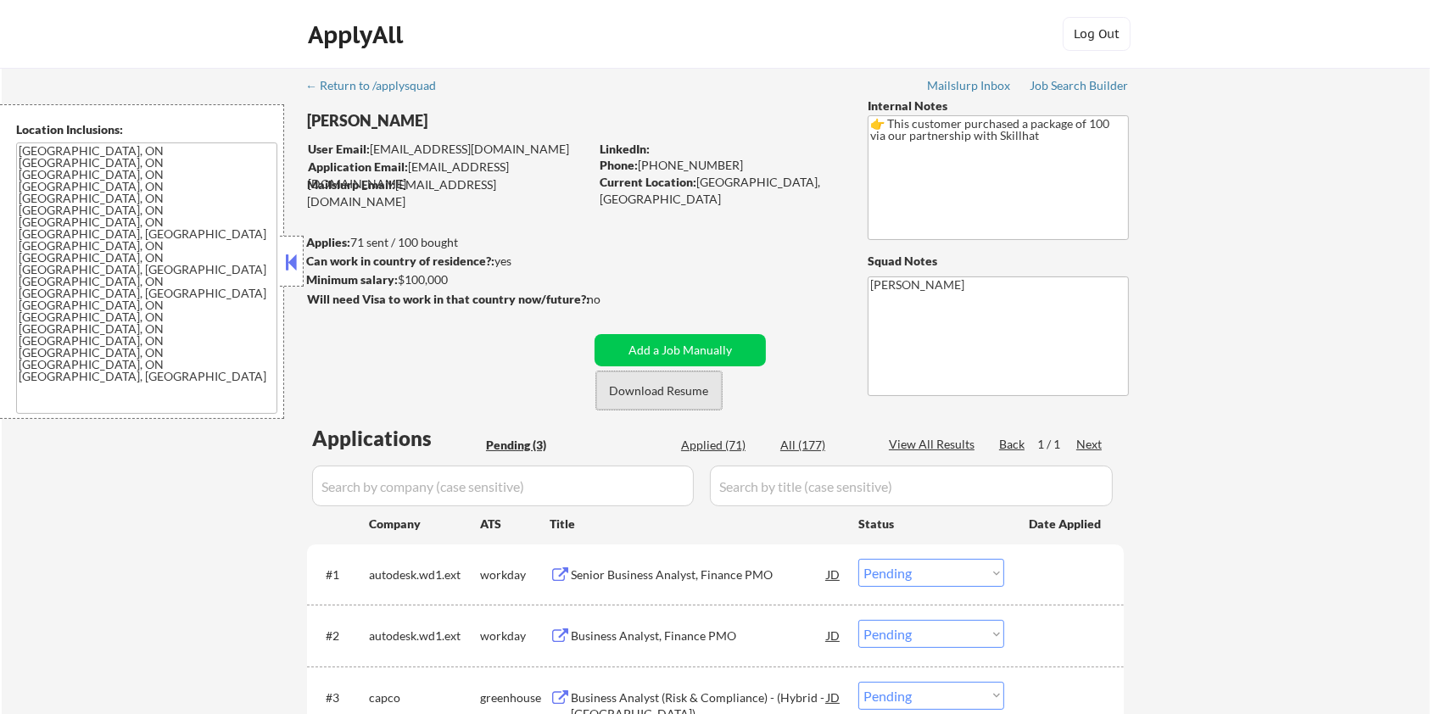
click at [662, 389] on button "Download Resume" at bounding box center [659, 390] width 126 height 38
click at [640, 383] on button "Download Resume" at bounding box center [659, 390] width 126 height 38
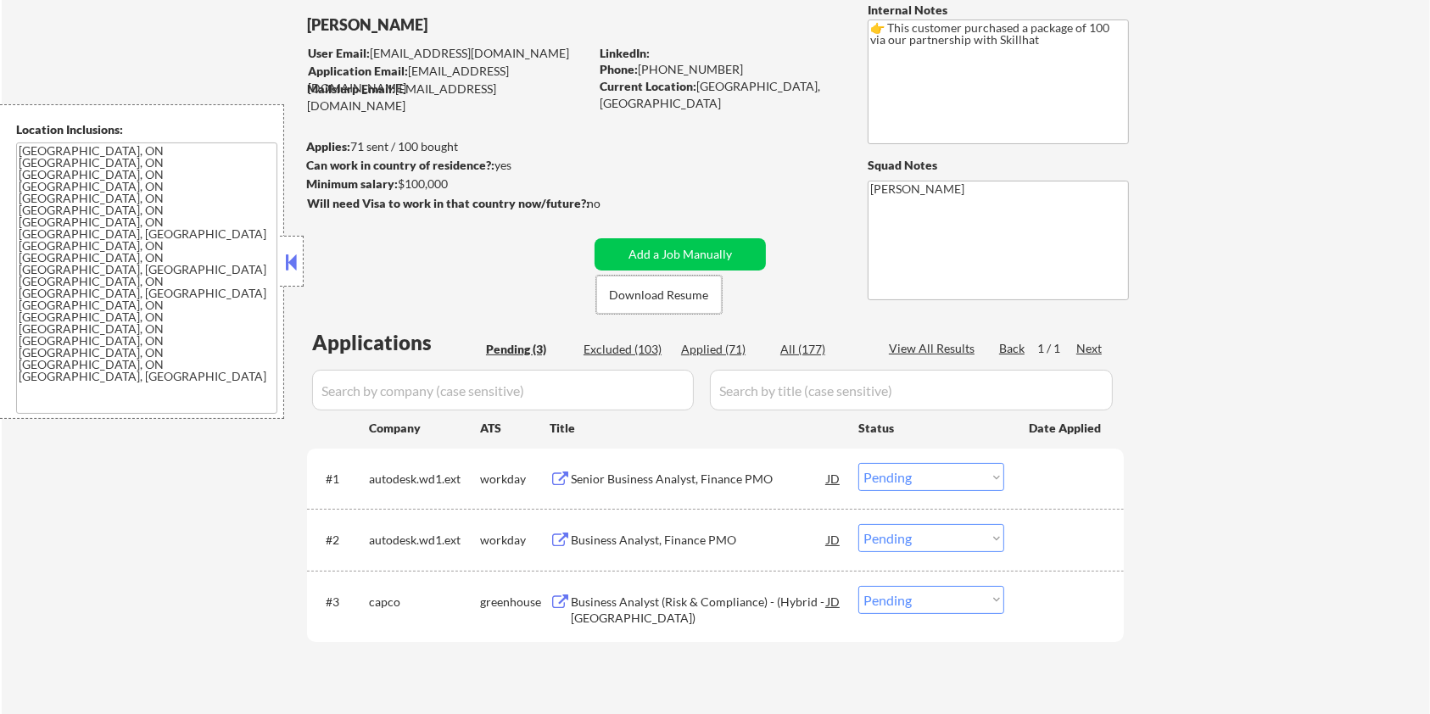
scroll to position [226, 0]
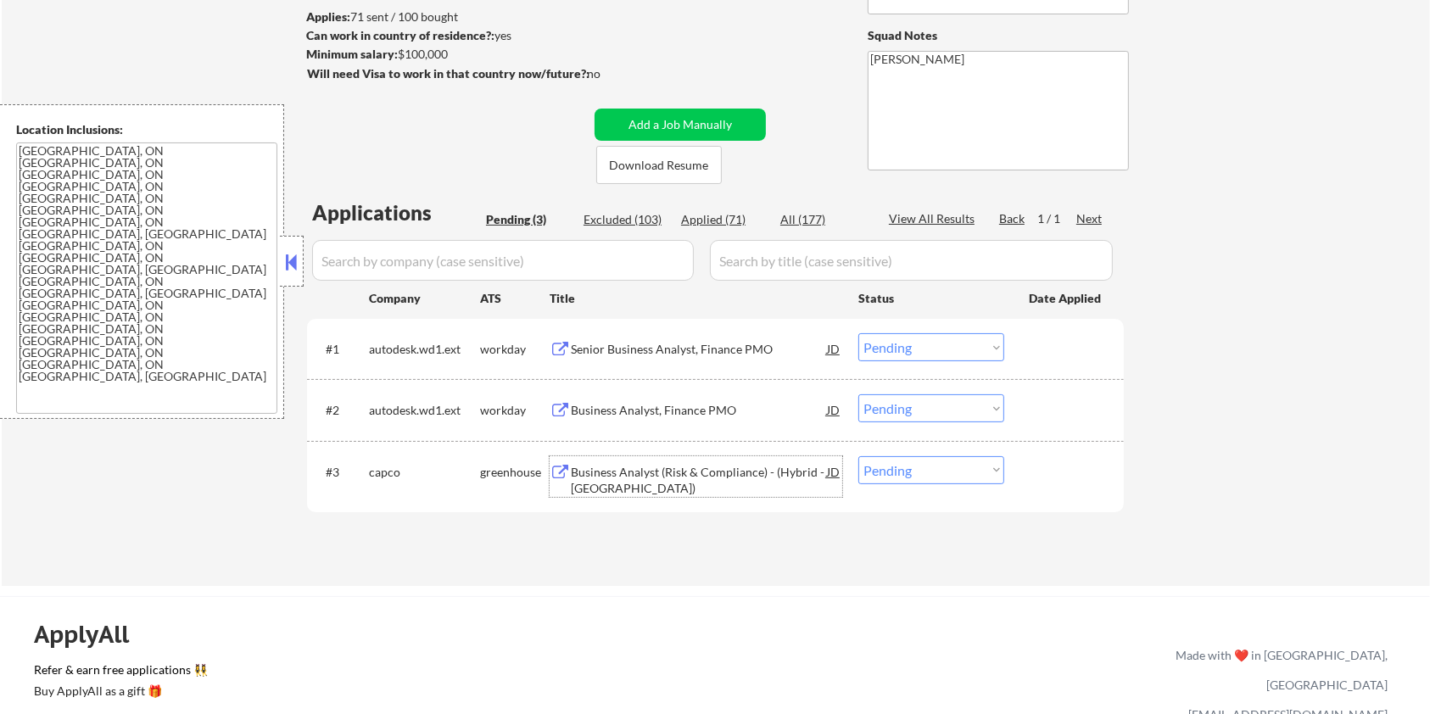
click at [622, 467] on div "Business Analyst (Risk & Compliance) - (Hybrid - Toronto)" at bounding box center [699, 480] width 256 height 33
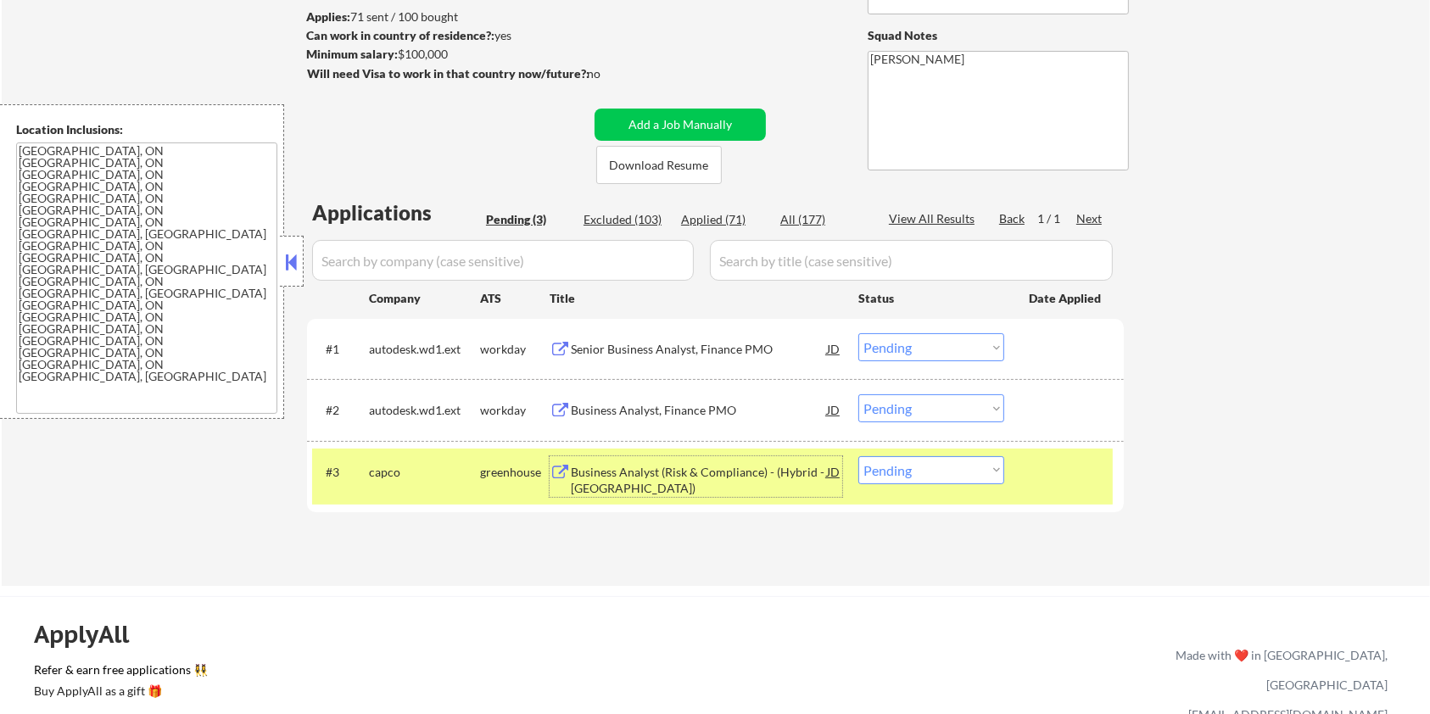
click at [941, 472] on select "Choose an option... Pending Applied Excluded (Questions) Excluded (Expired) Exc…" at bounding box center [931, 470] width 146 height 28
select select ""applied""
click at [858, 456] on select "Choose an option... Pending Applied Excluded (Questions) Excluded (Expired) Exc…" at bounding box center [931, 470] width 146 height 28
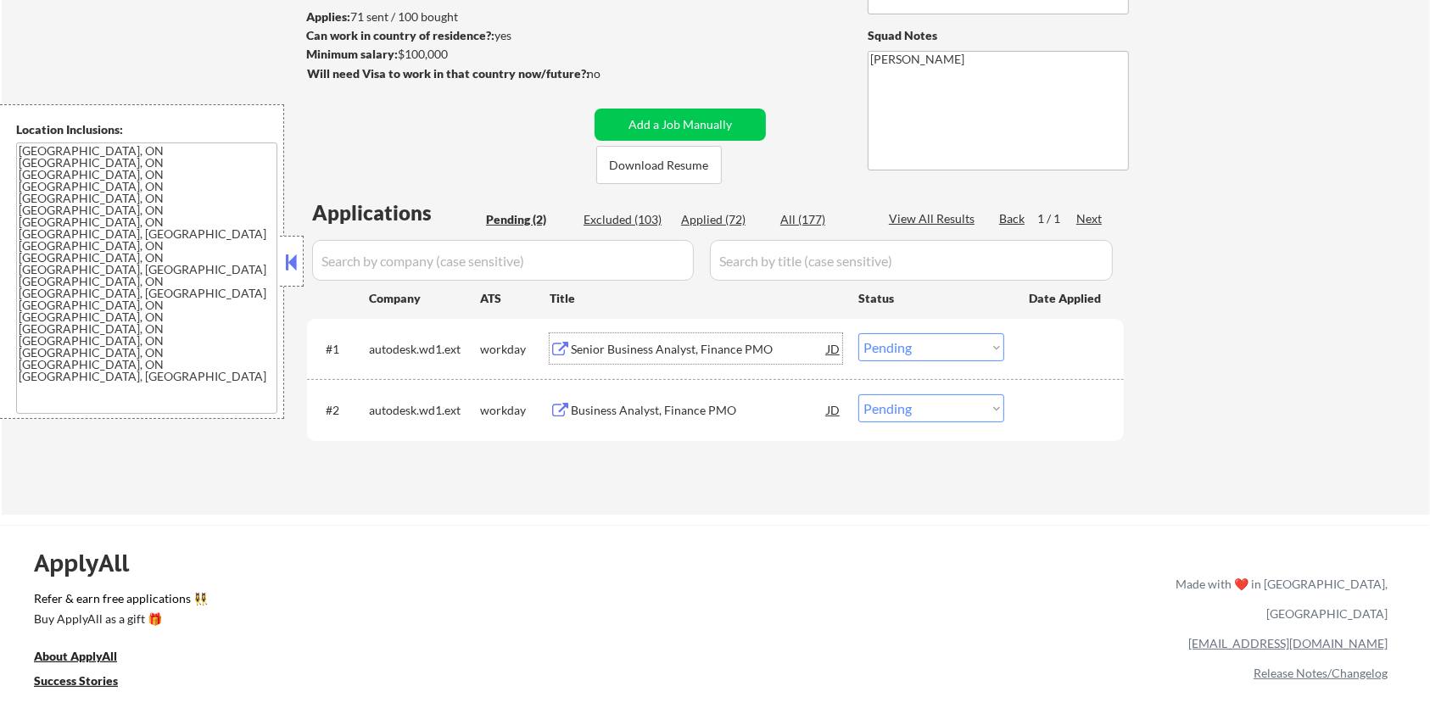
click at [624, 353] on div "Senior Business Analyst, Finance PMO" at bounding box center [699, 349] width 256 height 17
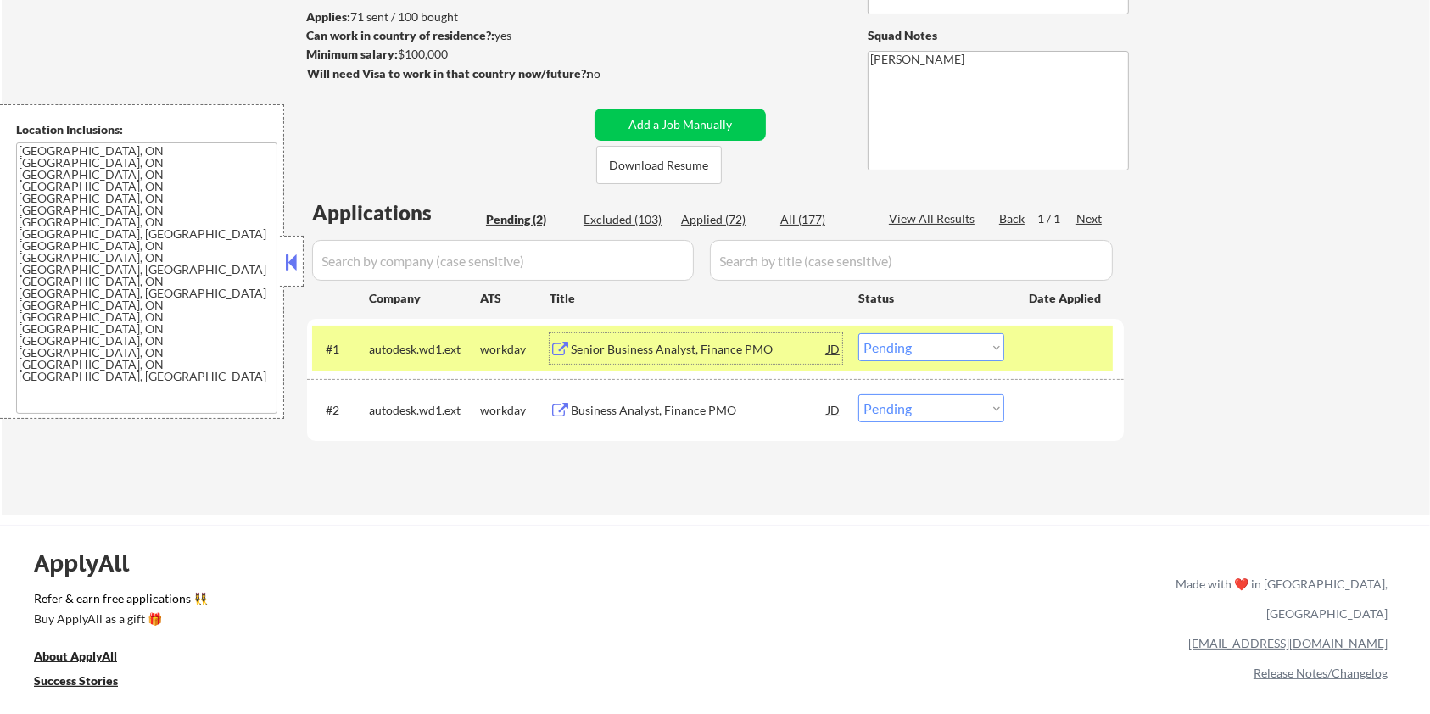
click at [956, 345] on select "Choose an option... Pending Applied Excluded (Questions) Excluded (Expired) Exc…" at bounding box center [931, 347] width 146 height 28
click at [858, 333] on select "Choose an option... Pending Applied Excluded (Questions) Excluded (Expired) Exc…" at bounding box center [931, 347] width 146 height 28
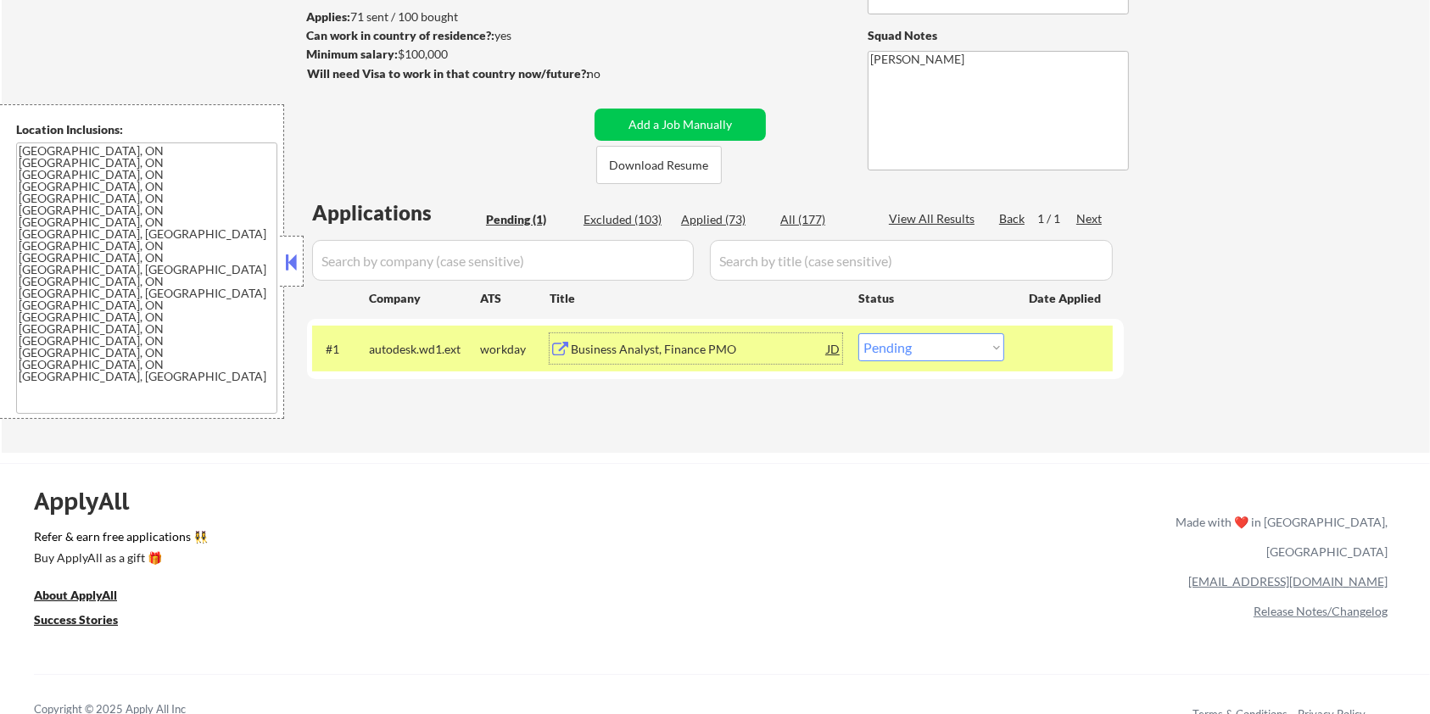
click at [608, 344] on div "Business Analyst, Finance PMO" at bounding box center [699, 349] width 256 height 17
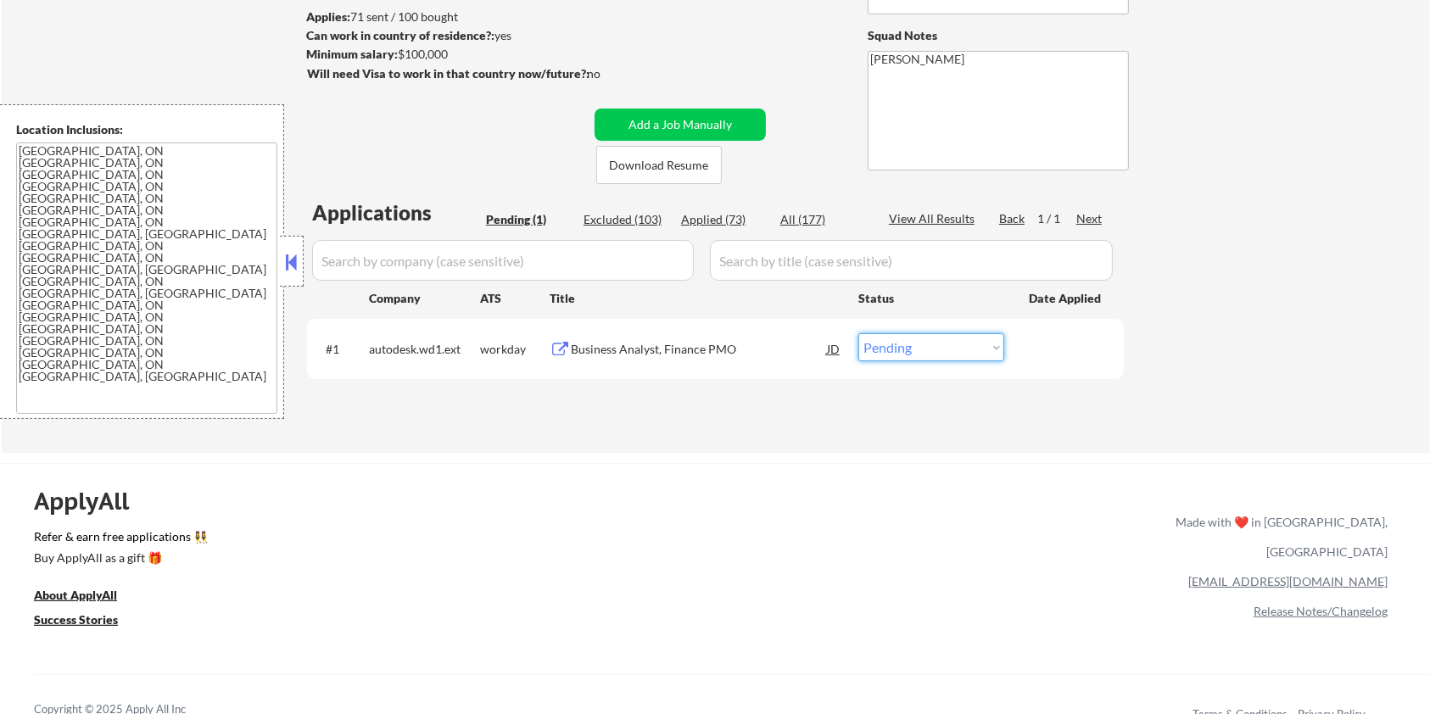
click at [896, 352] on select "Choose an option... Pending Applied Excluded (Questions) Excluded (Expired) Exc…" at bounding box center [931, 347] width 146 height 28
select select ""applied""
click at [858, 333] on select "Choose an option... Pending Applied Excluded (Questions) Excluded (Expired) Exc…" at bounding box center [931, 347] width 146 height 28
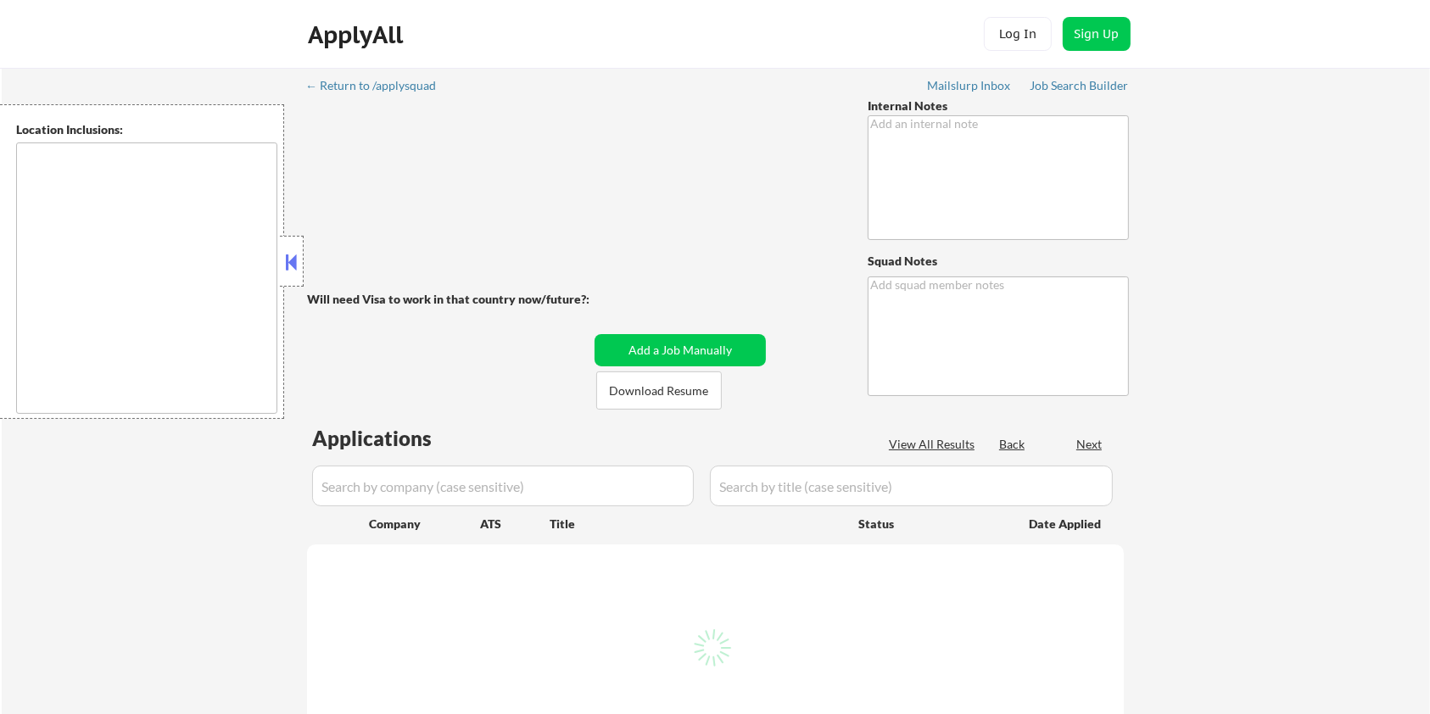
type textarea "LO ipsumdo sit AM! 🤖 6/37 consect: • Adipis eli se doeiusmo tempor in utlab 2 e…"
type textarea "[PERSON_NAME] [URL][DOMAIN_NAME]"
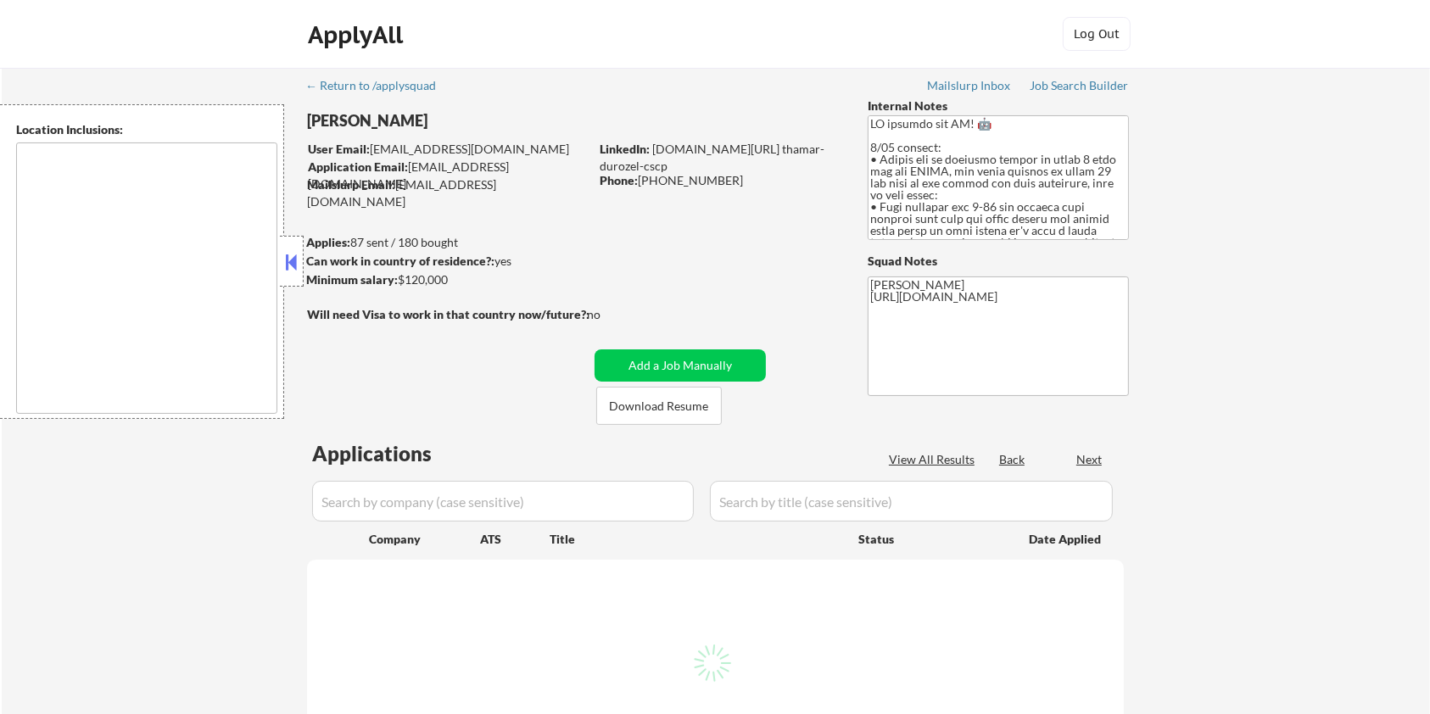
select select ""pending""
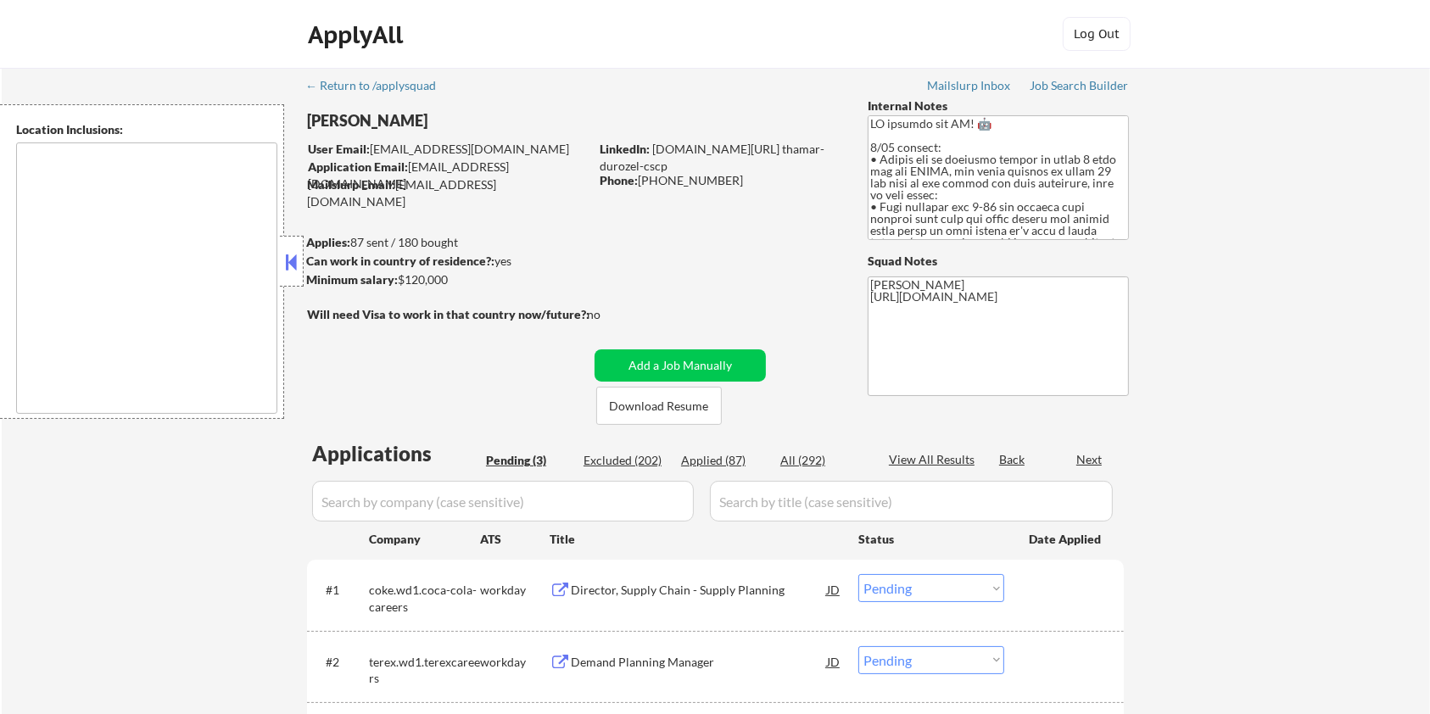
type textarea "[GEOGRAPHIC_DATA], [GEOGRAPHIC_DATA] [GEOGRAPHIC_DATA], [GEOGRAPHIC_DATA] [GEOG…"
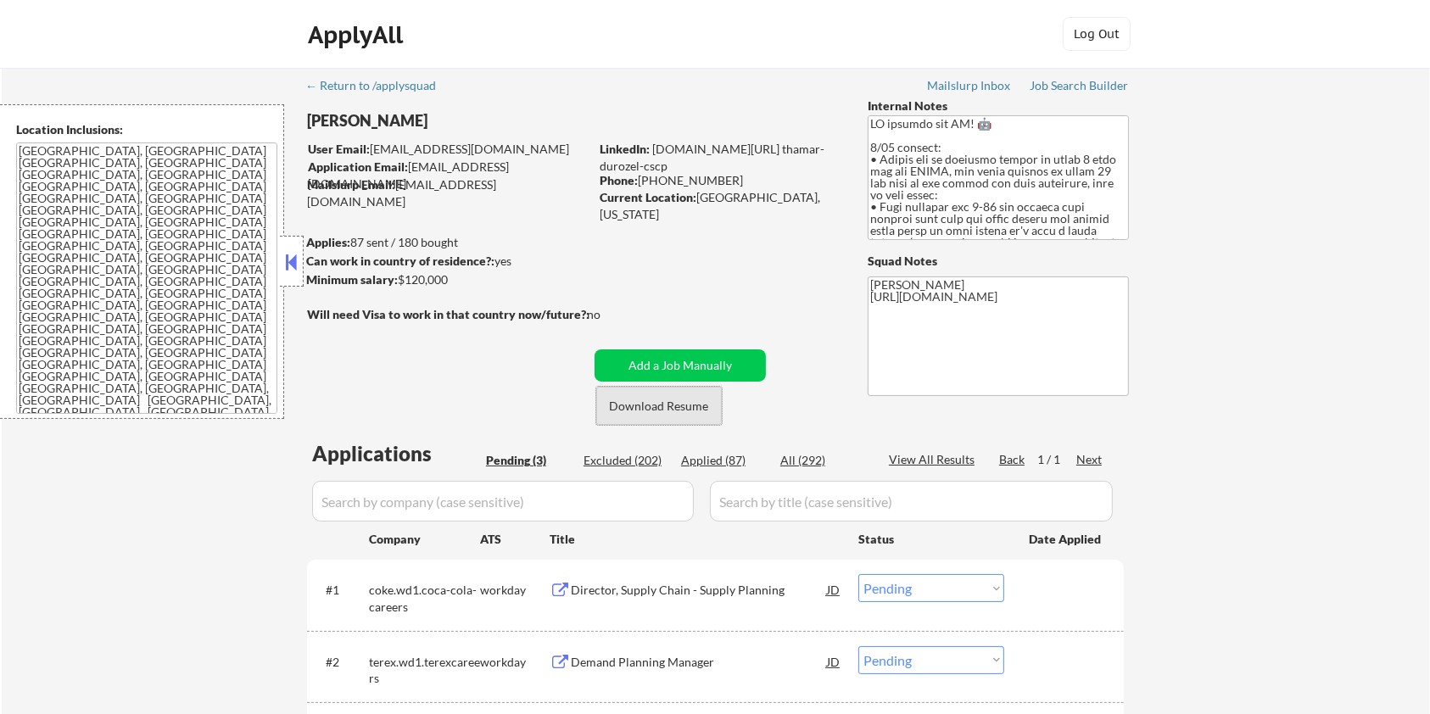
click at [679, 404] on button "Download Resume" at bounding box center [659, 406] width 126 height 38
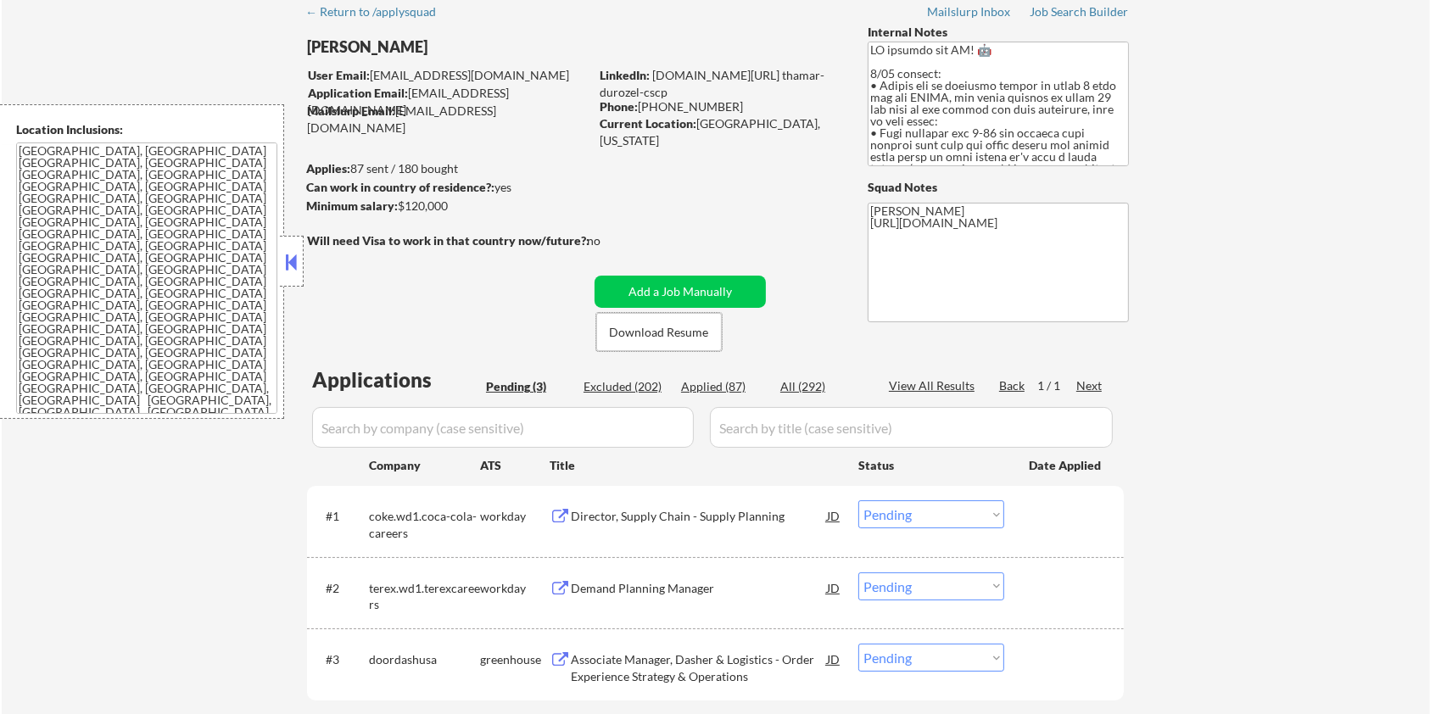
scroll to position [113, 0]
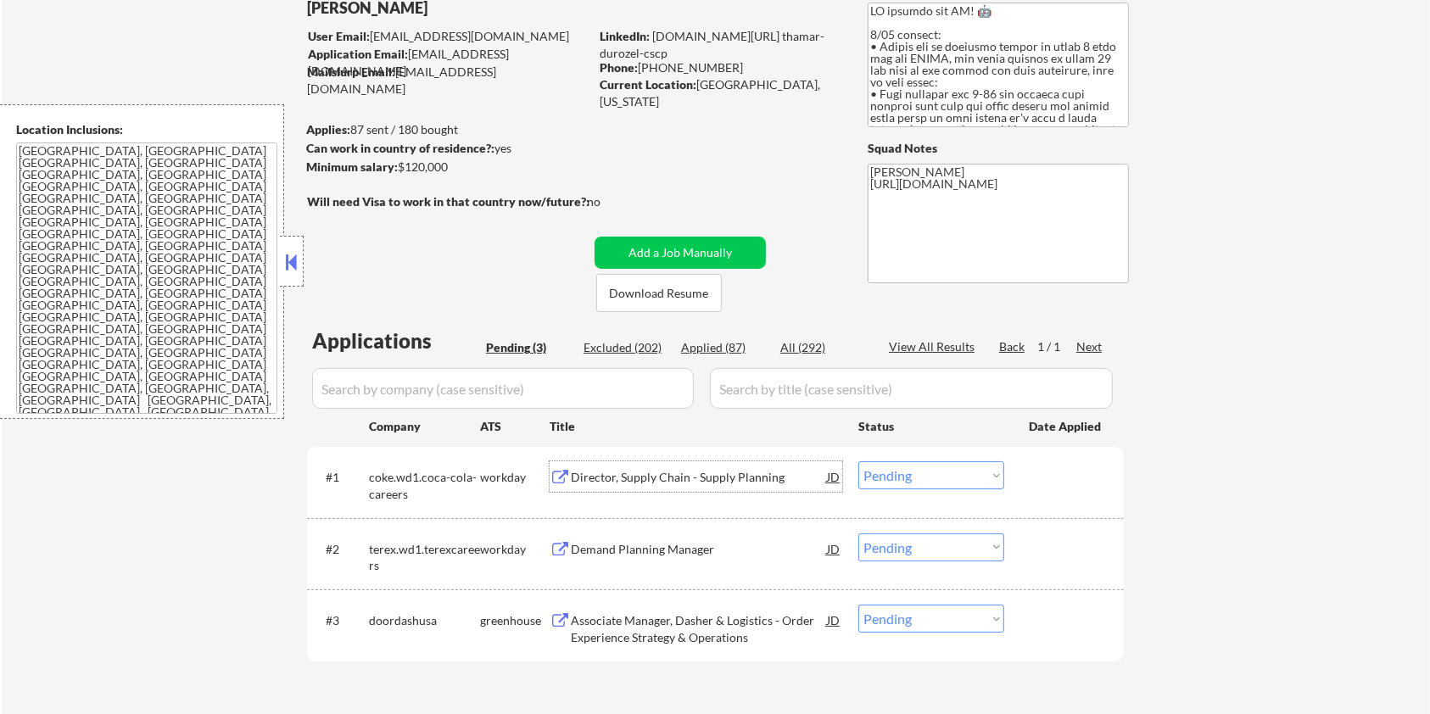
click at [609, 478] on div "Director, Supply Chain - Supply Planning" at bounding box center [699, 477] width 256 height 17
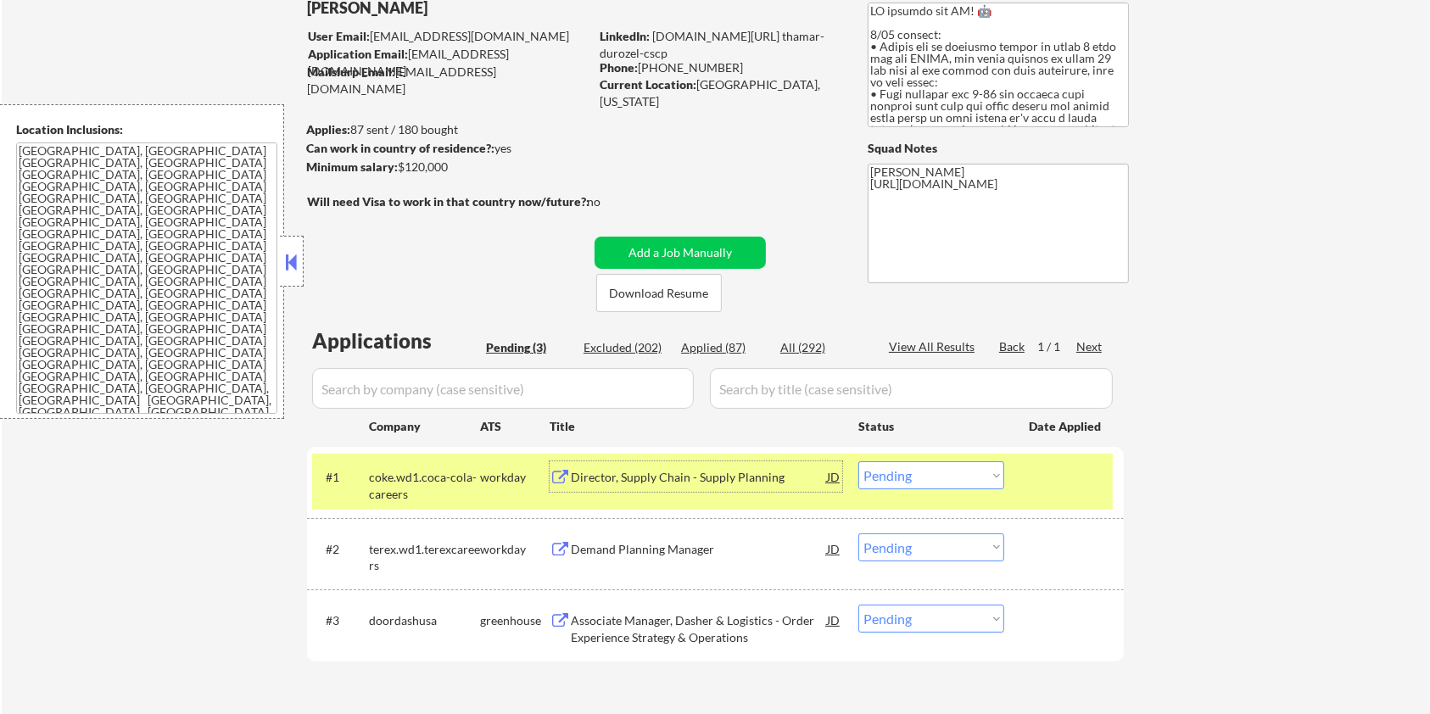
click at [726, 472] on div "Director, Supply Chain - Supply Planning" at bounding box center [699, 477] width 256 height 17
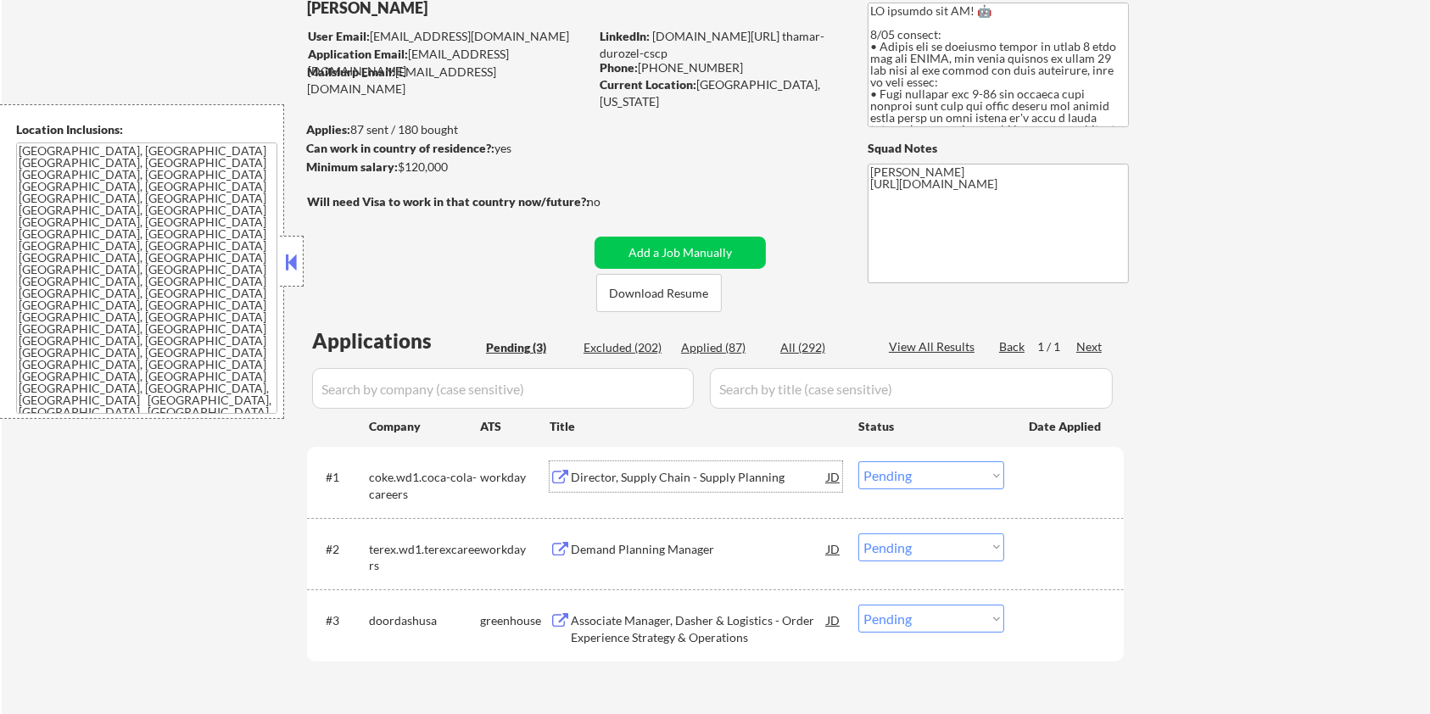
click at [933, 477] on select "Choose an option... Pending Applied Excluded (Questions) Excluded (Expired) Exc…" at bounding box center [931, 475] width 146 height 28
click at [858, 461] on select "Choose an option... Pending Applied Excluded (Questions) Excluded (Expired) Exc…" at bounding box center [931, 475] width 146 height 28
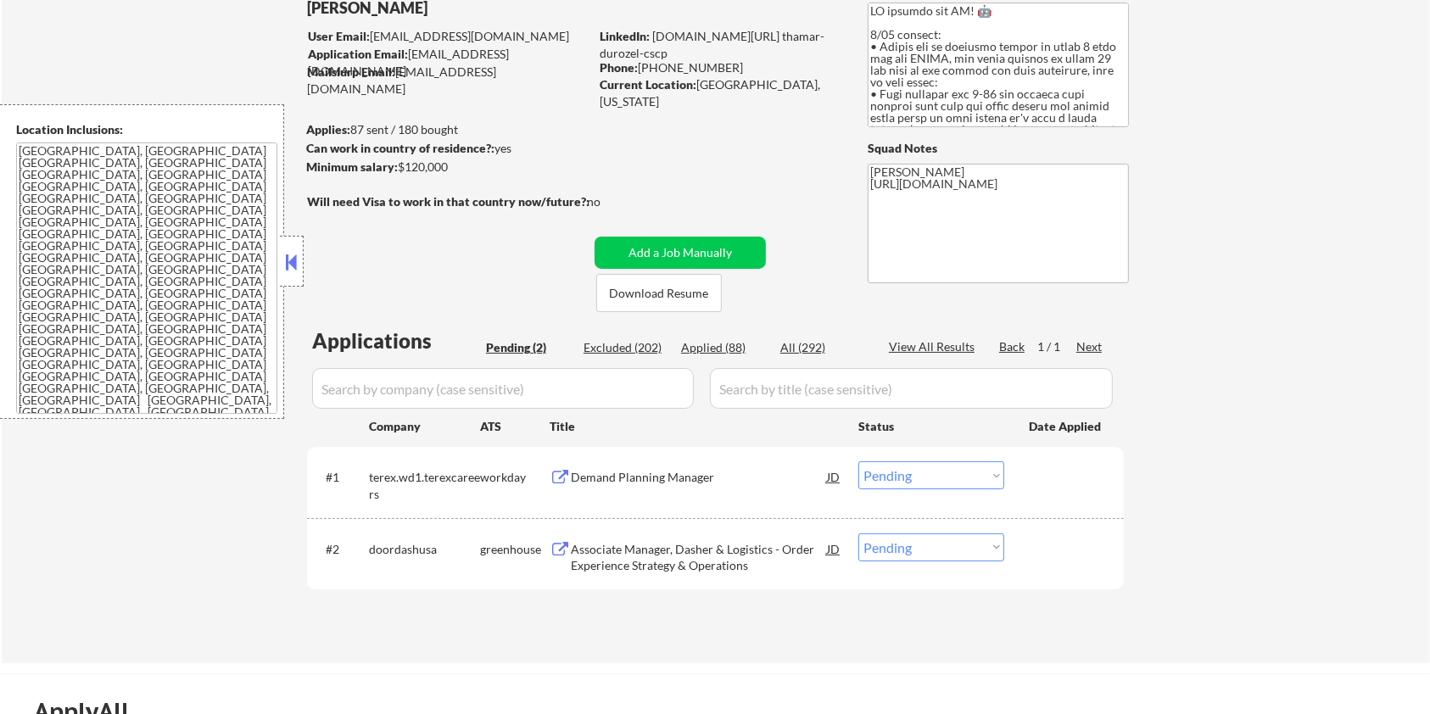
click at [628, 472] on div "Demand Planning Manager" at bounding box center [699, 477] width 256 height 17
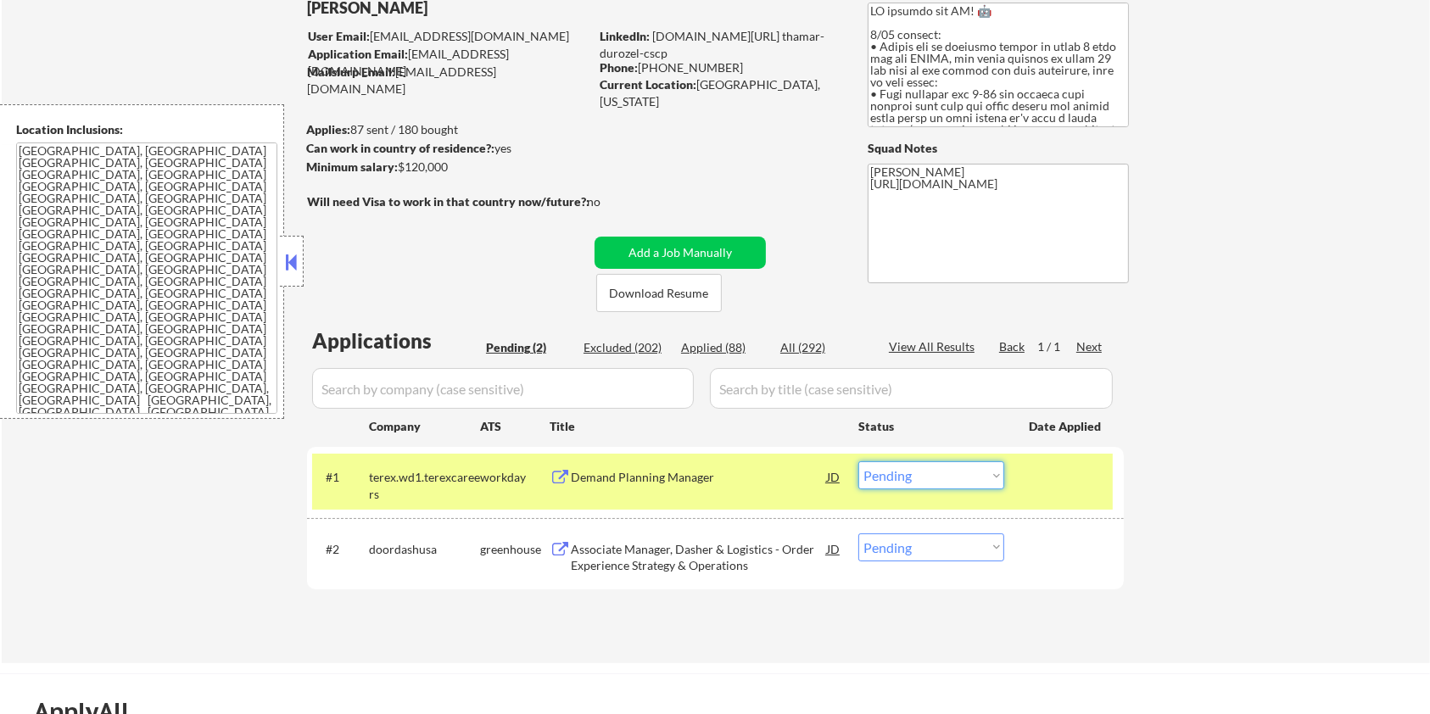
click at [994, 488] on select "Choose an option... Pending Applied Excluded (Questions) Excluded (Expired) Exc…" at bounding box center [931, 475] width 146 height 28
select select ""excluded__salary_""
click at [858, 461] on select "Choose an option... Pending Applied Excluded (Questions) Excluded (Expired) Exc…" at bounding box center [931, 475] width 146 height 28
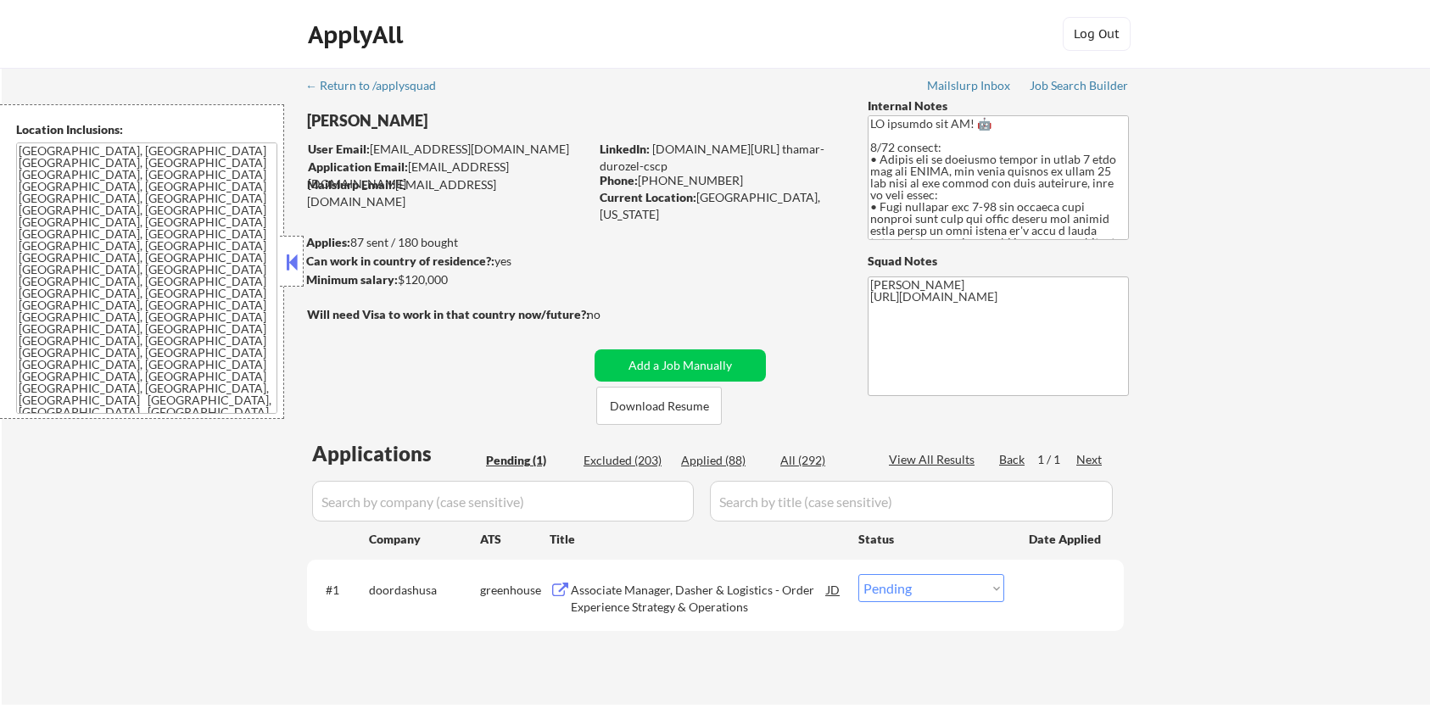
scroll to position [113, 0]
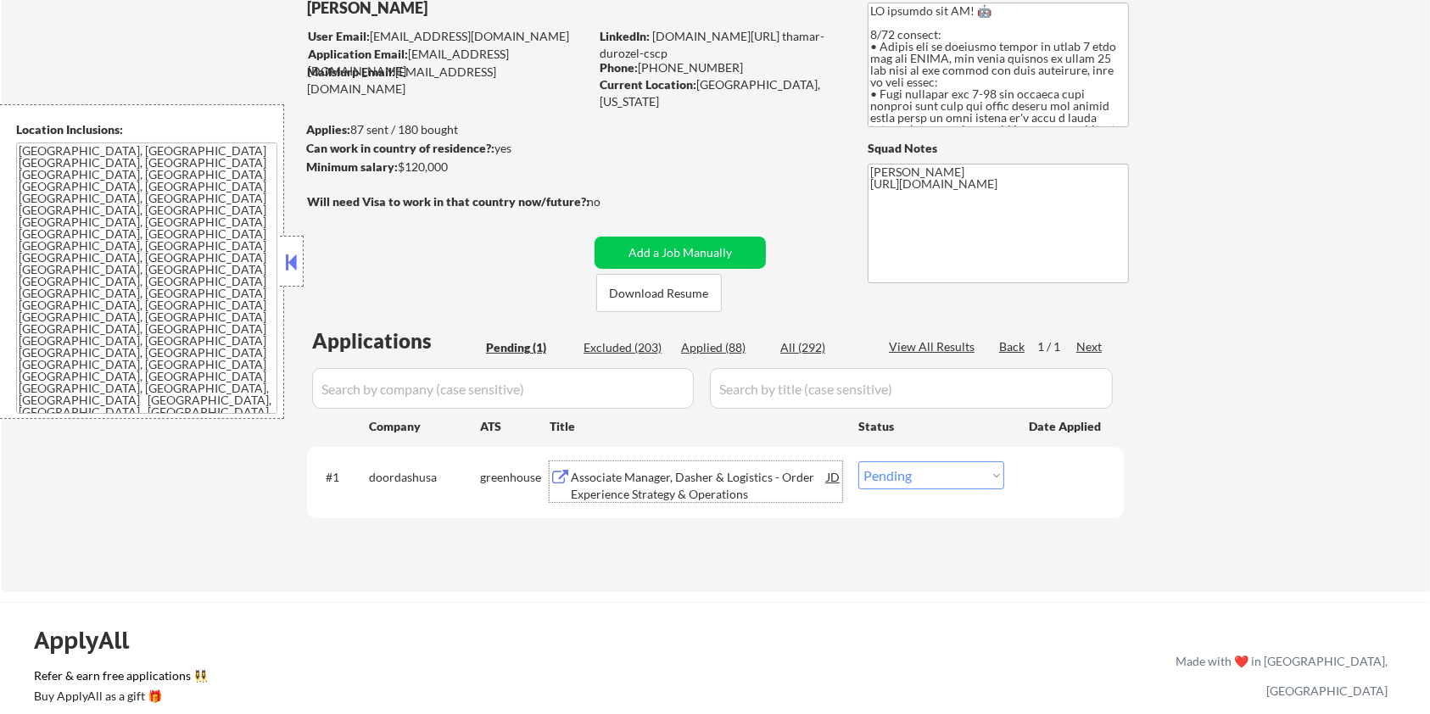
click at [738, 478] on div "Associate Manager, Dasher & Logistics - Order Experience Strategy & Operations" at bounding box center [699, 485] width 256 height 33
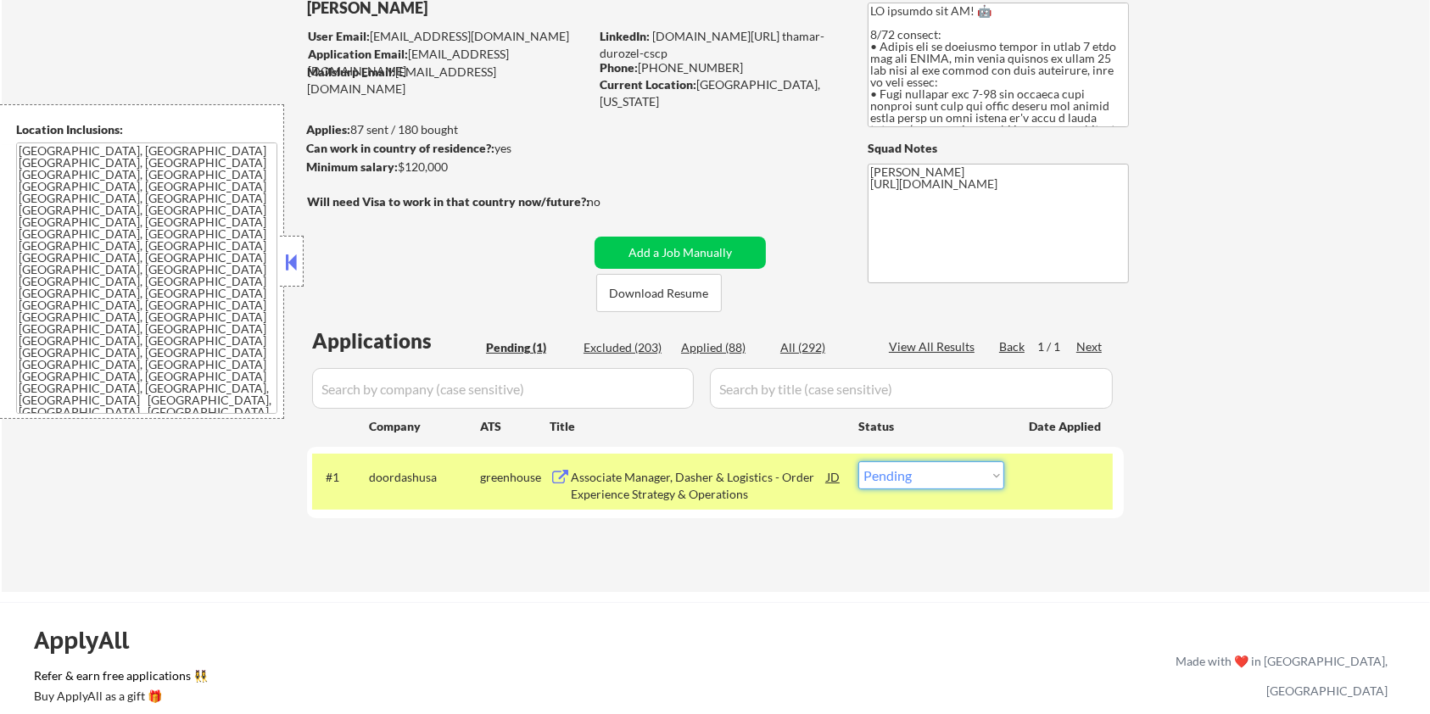
click at [916, 478] on select "Choose an option... Pending Applied Excluded (Questions) Excluded (Expired) Exc…" at bounding box center [931, 475] width 146 height 28
select select ""applied""
click at [858, 461] on select "Choose an option... Pending Applied Excluded (Questions) Excluded (Expired) Exc…" at bounding box center [931, 475] width 146 height 28
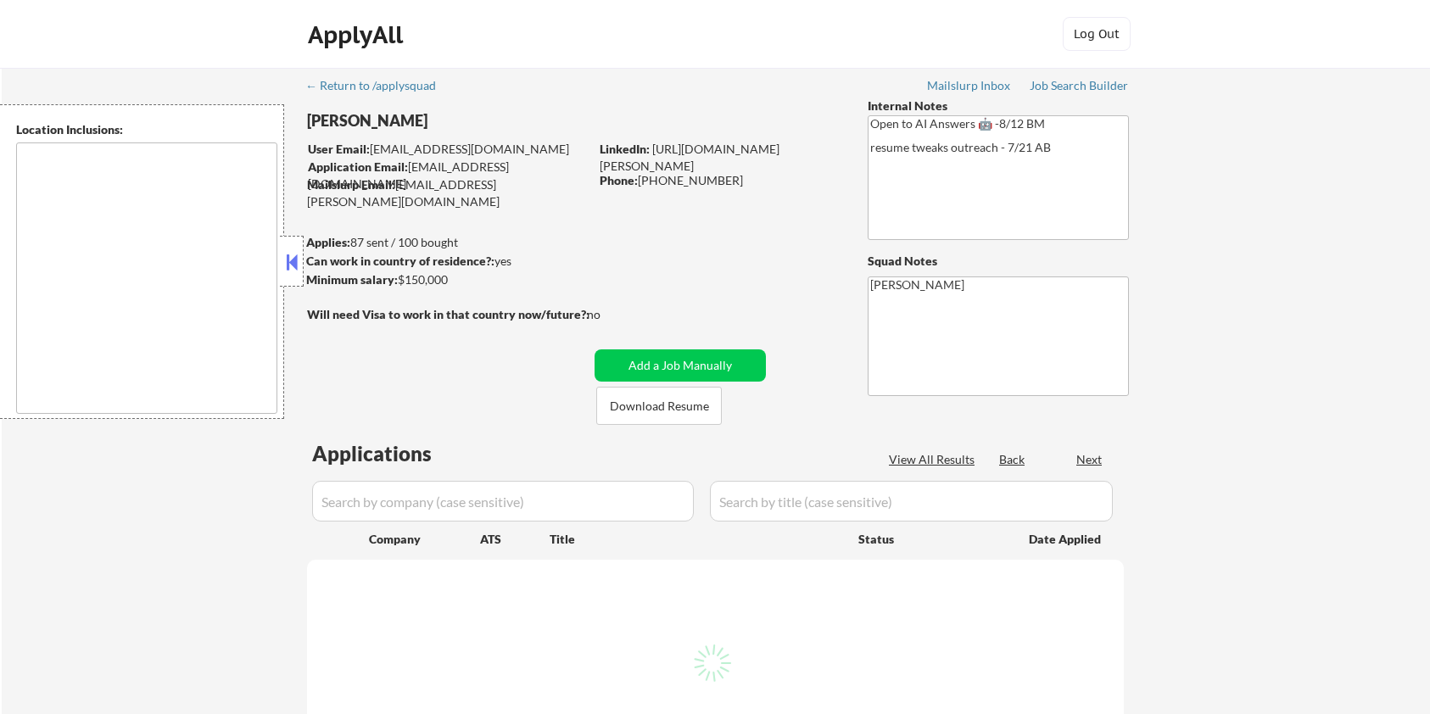
type textarea "remote"
select select ""pending""
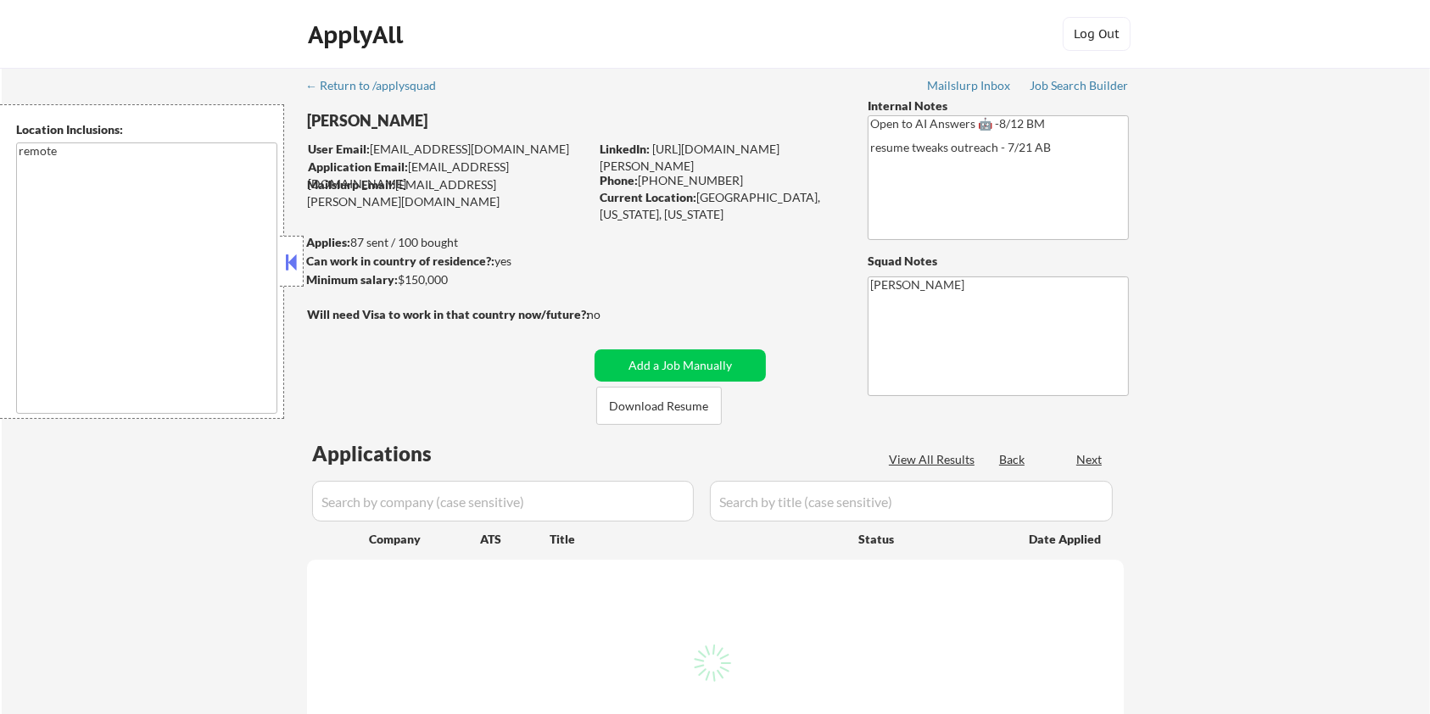
select select ""pending""
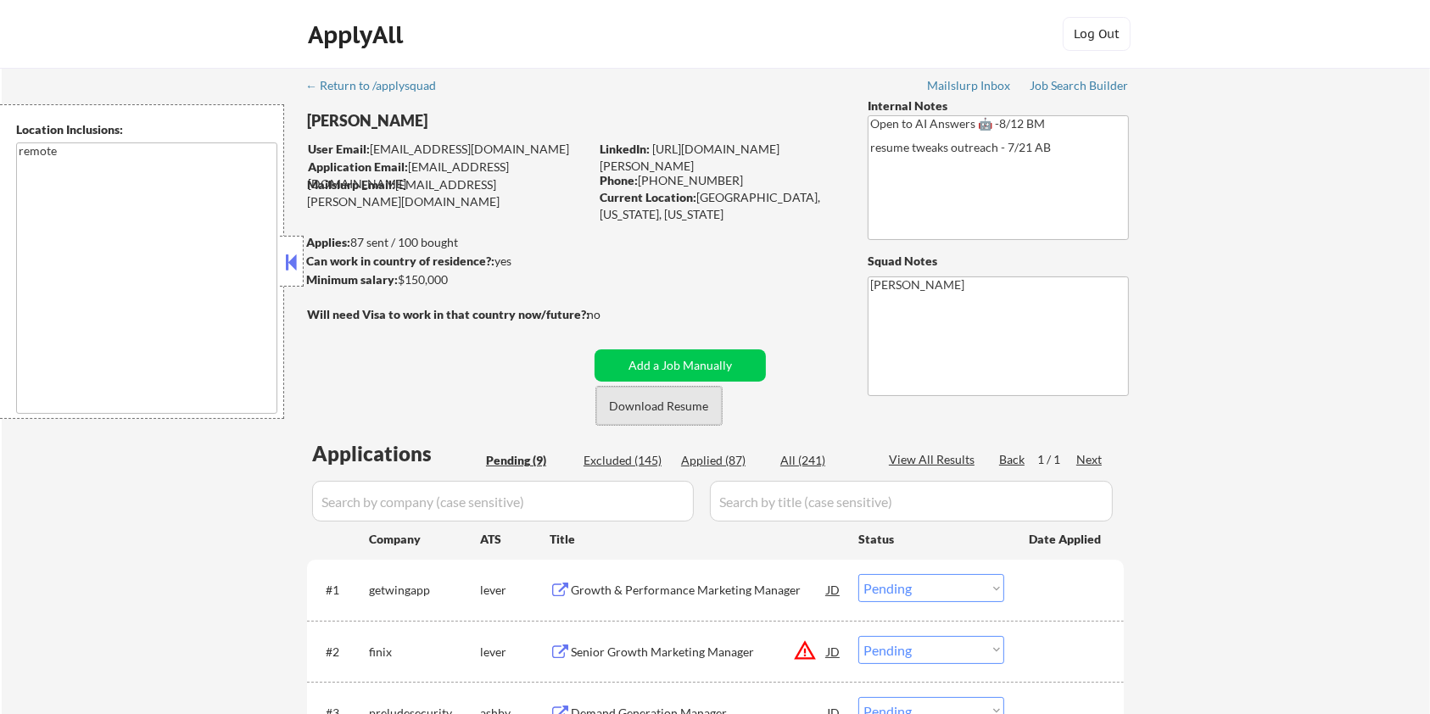
click at [695, 407] on button "Download Resume" at bounding box center [659, 406] width 126 height 38
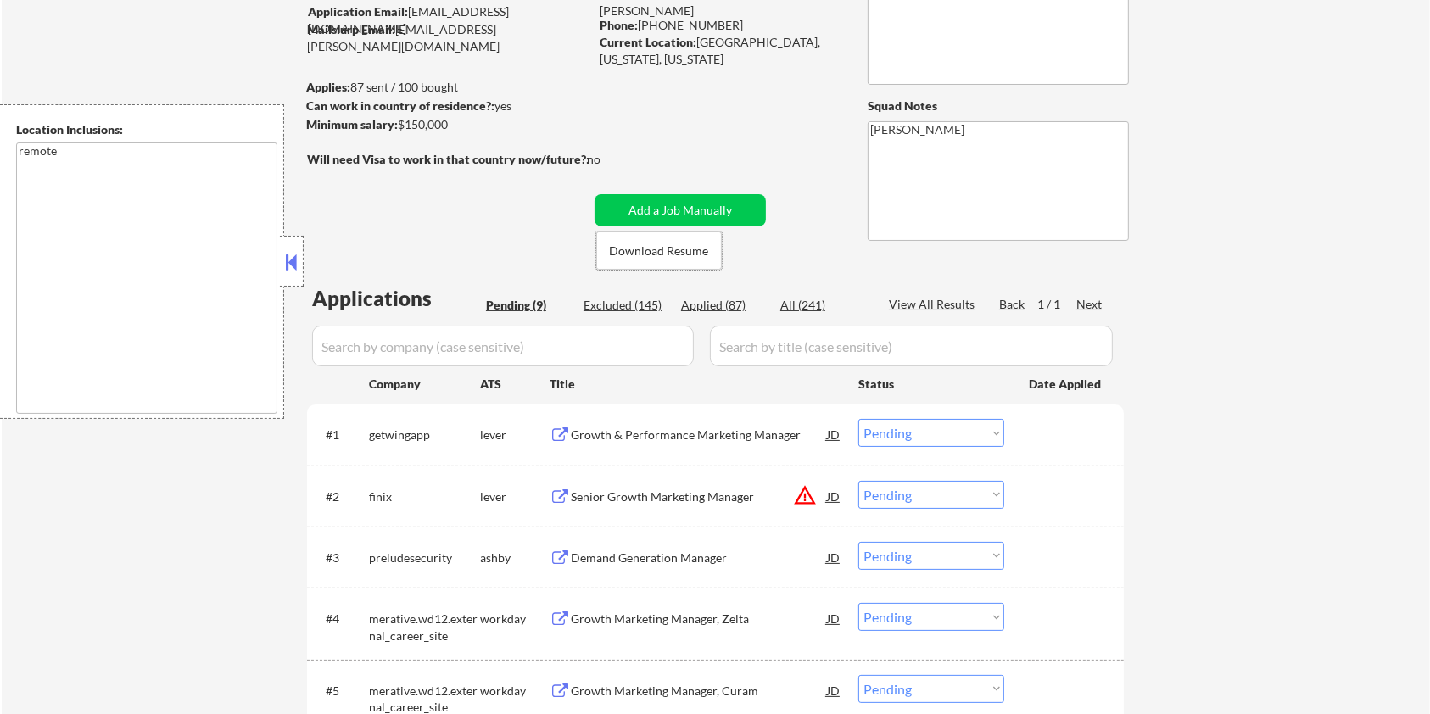
scroll to position [226, 0]
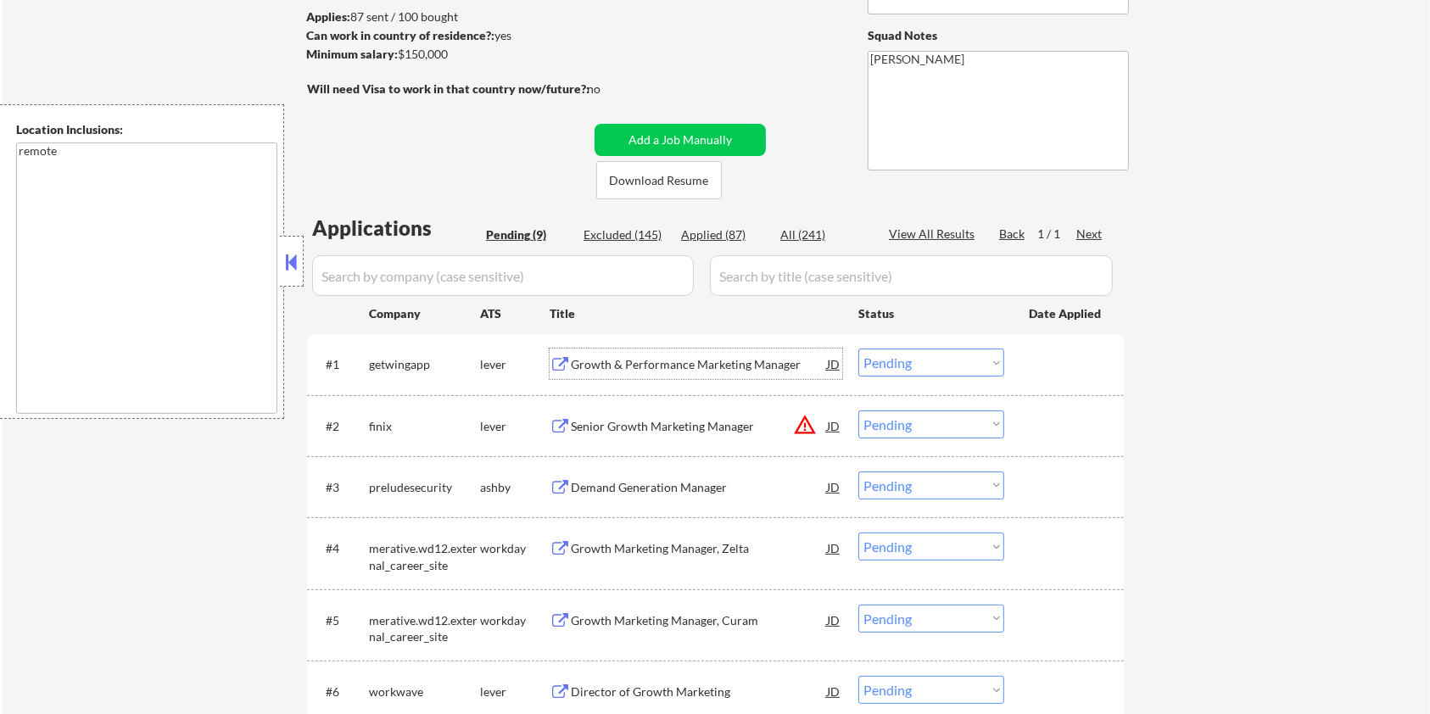
click at [636, 366] on div "Growth & Performance Marketing Manager" at bounding box center [699, 364] width 256 height 17
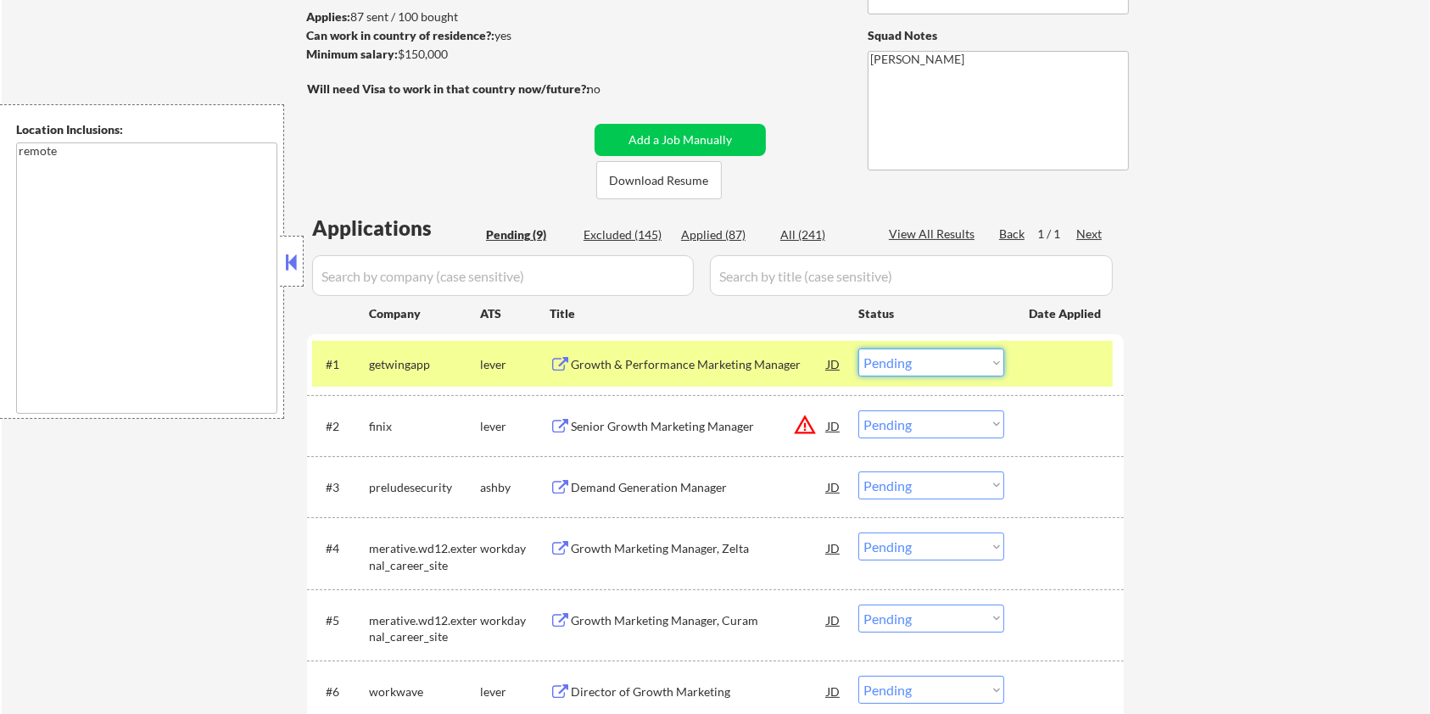
click at [953, 362] on select "Choose an option... Pending Applied Excluded (Questions) Excluded (Expired) Exc…" at bounding box center [931, 363] width 146 height 28
click at [858, 349] on select "Choose an option... Pending Applied Excluded (Questions) Excluded (Expired) Exc…" at bounding box center [931, 363] width 146 height 28
select select ""pending""
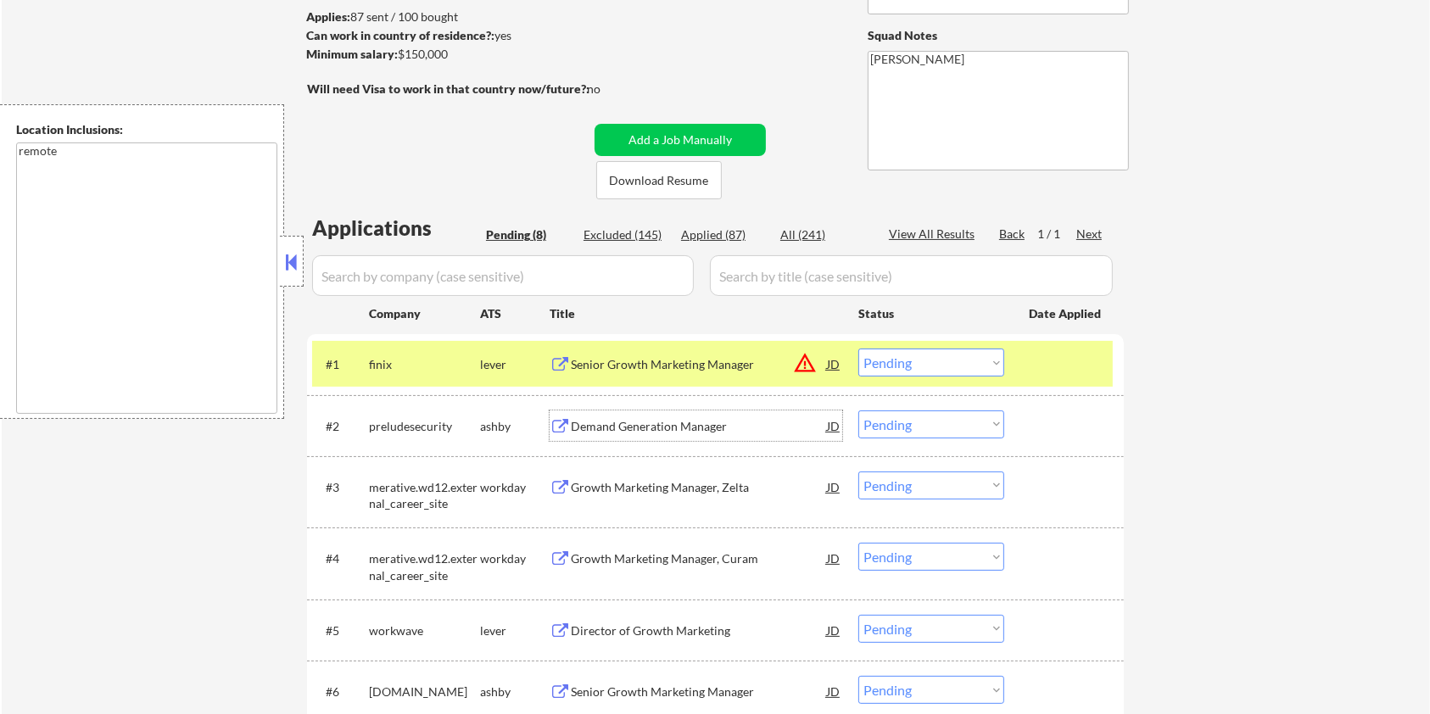
click at [642, 423] on div "Demand Generation Manager" at bounding box center [699, 426] width 256 height 17
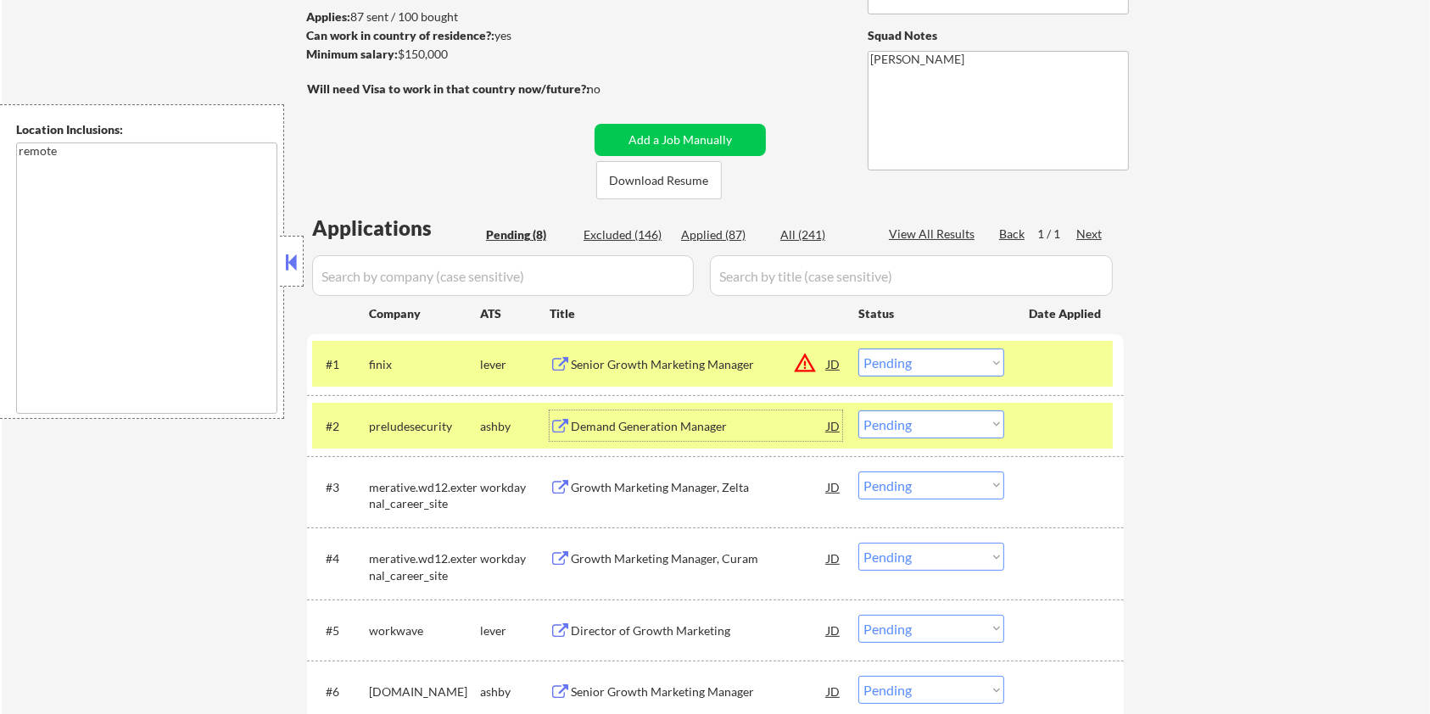
click at [983, 421] on select "Choose an option... Pending Applied Excluded (Questions) Excluded (Expired) Exc…" at bounding box center [931, 424] width 146 height 28
click at [858, 410] on select "Choose an option... Pending Applied Excluded (Questions) Excluded (Expired) Exc…" at bounding box center [931, 424] width 146 height 28
select select ""pending""
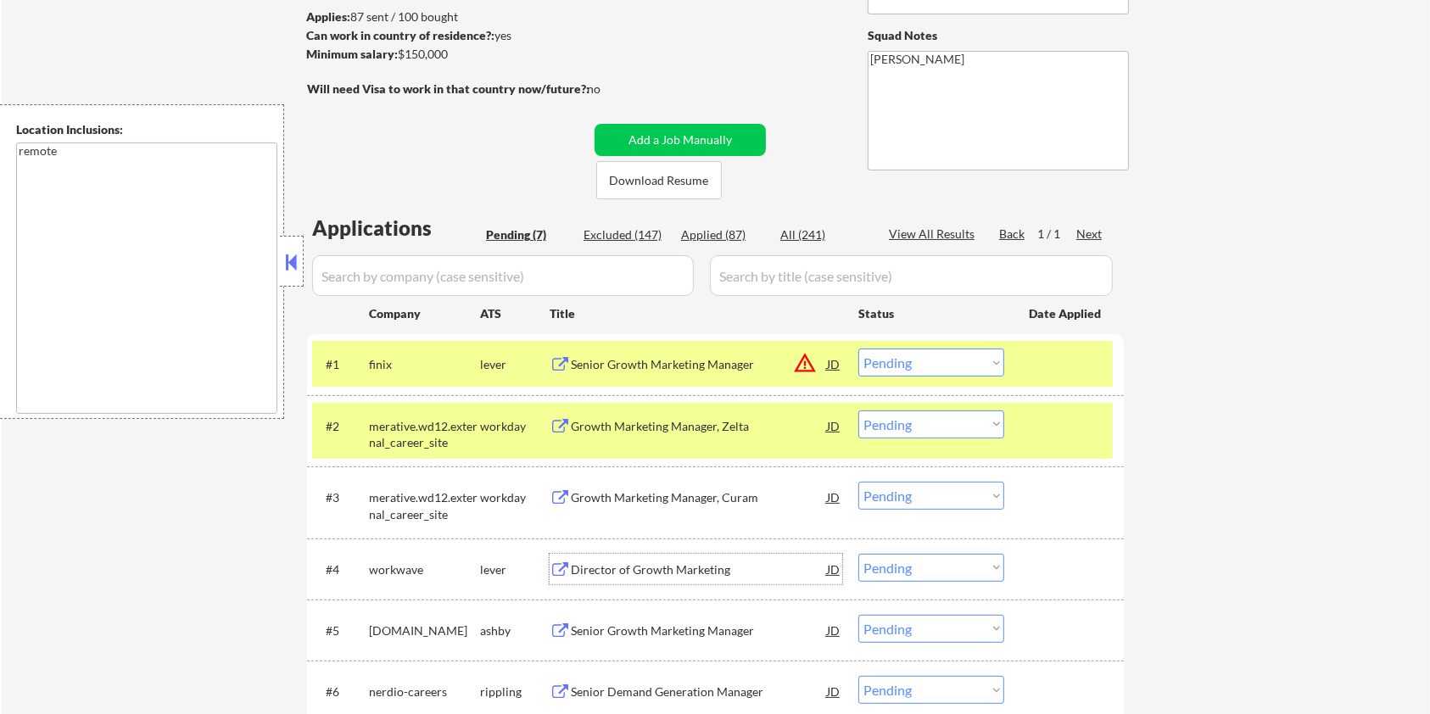
click at [577, 555] on div "Director of Growth Marketing" at bounding box center [699, 569] width 256 height 31
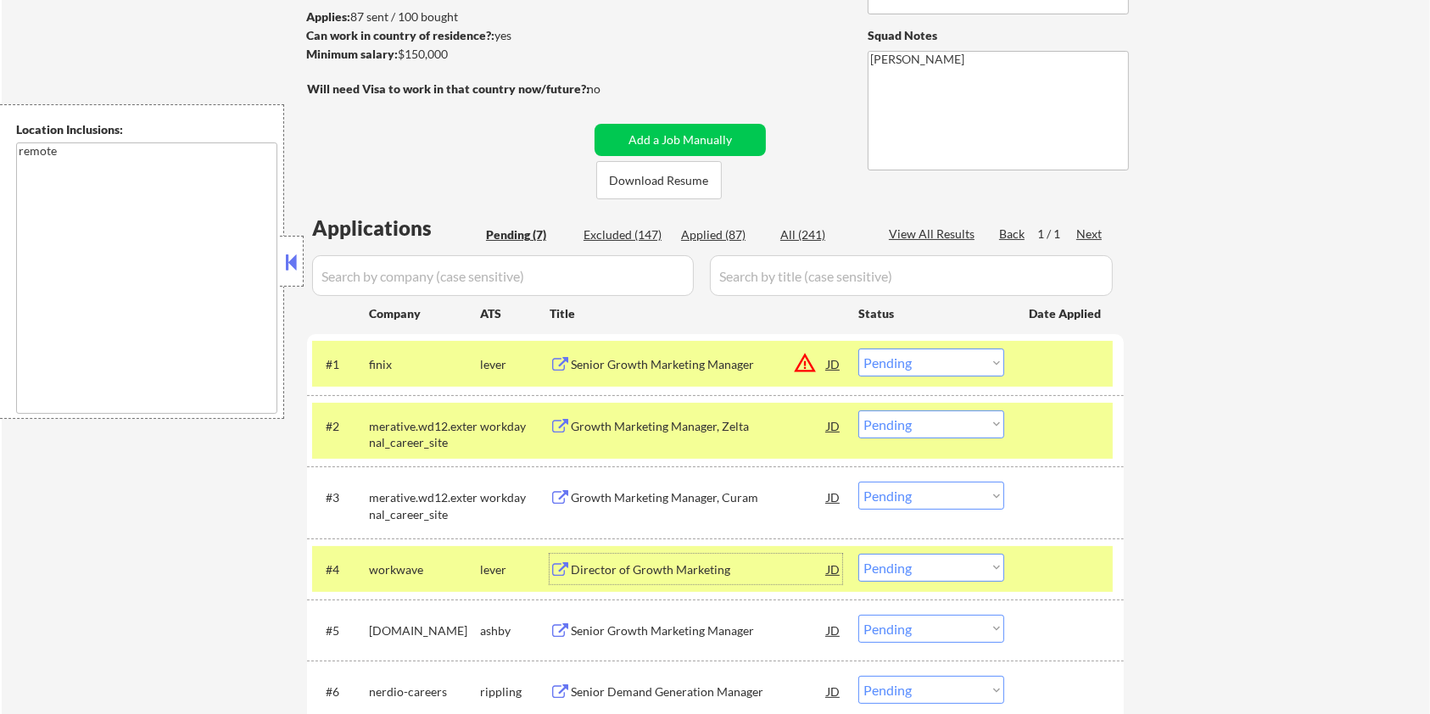
click at [946, 565] on select "Choose an option... Pending Applied Excluded (Questions) Excluded (Expired) Exc…" at bounding box center [931, 568] width 146 height 28
click at [858, 554] on select "Choose an option... Pending Applied Excluded (Questions) Excluded (Expired) Exc…" at bounding box center [931, 568] width 146 height 28
click at [632, 563] on div "Senior Growth Marketing Manager" at bounding box center [699, 569] width 256 height 17
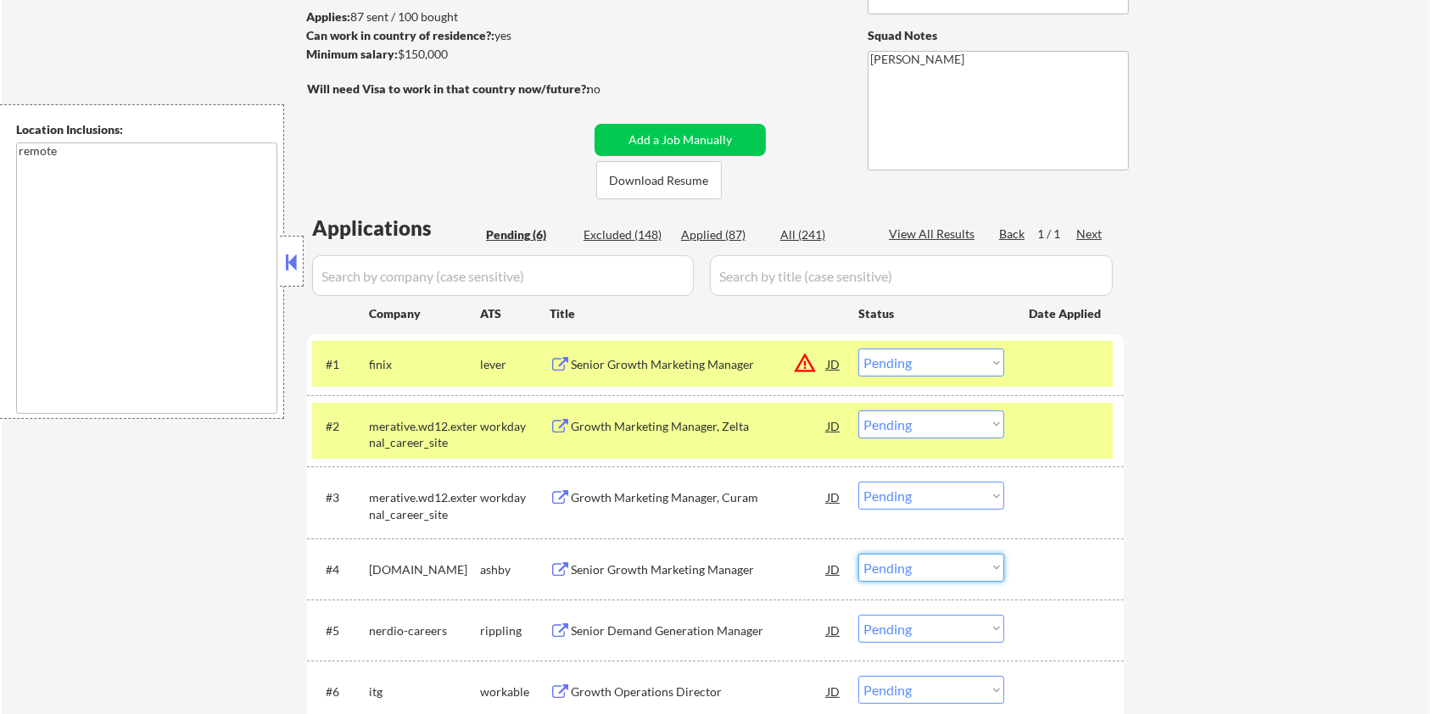
click at [927, 569] on select "Choose an option... Pending Applied Excluded (Questions) Excluded (Expired) Exc…" at bounding box center [931, 568] width 146 height 28
click at [858, 554] on select "Choose an option... Pending Applied Excluded (Questions) Excluded (Expired) Exc…" at bounding box center [931, 568] width 146 height 28
select select ""pending""
